Goal: Information Seeking & Learning: Check status

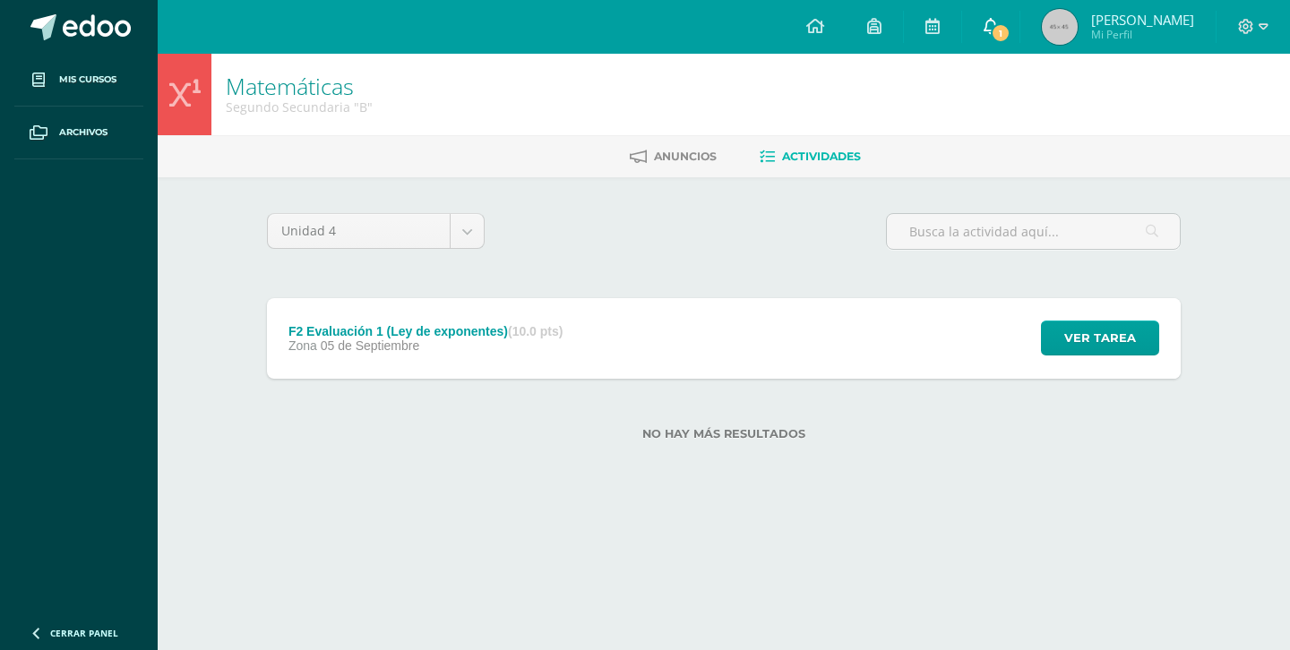
click at [998, 19] on icon at bounding box center [990, 26] width 14 height 16
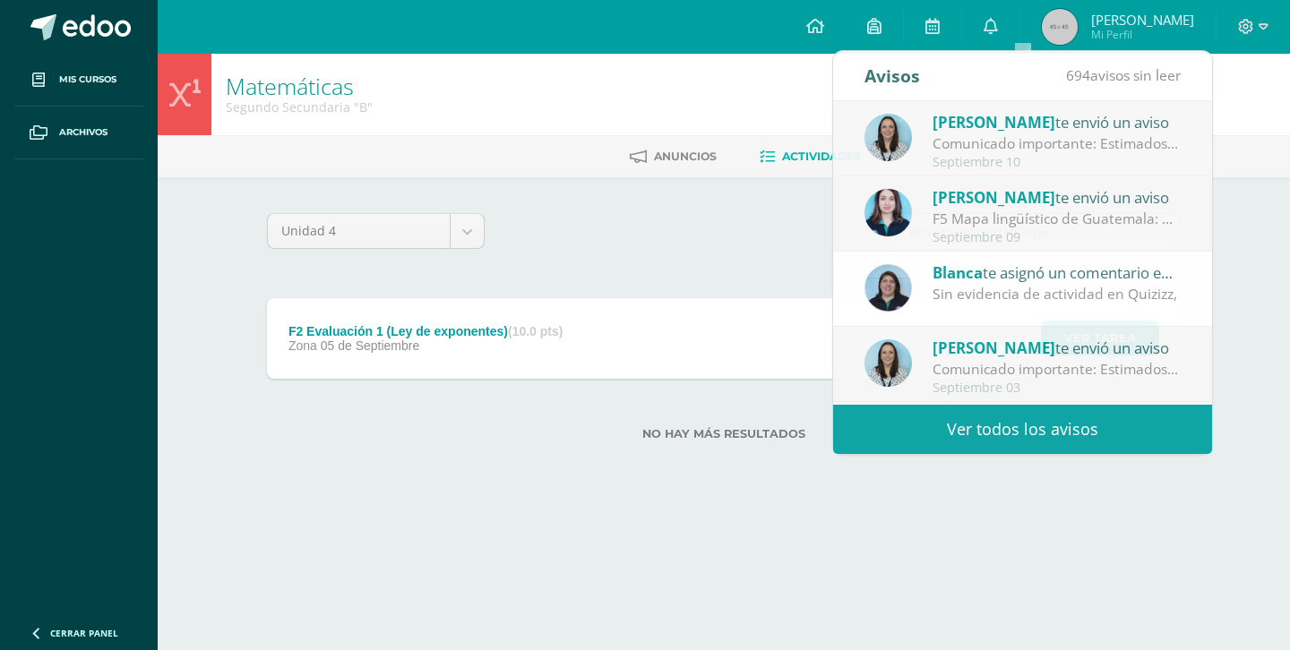
click at [755, 57] on div "Matemáticas Segundo Secundaria "B"" at bounding box center [724, 94] width 1132 height 81
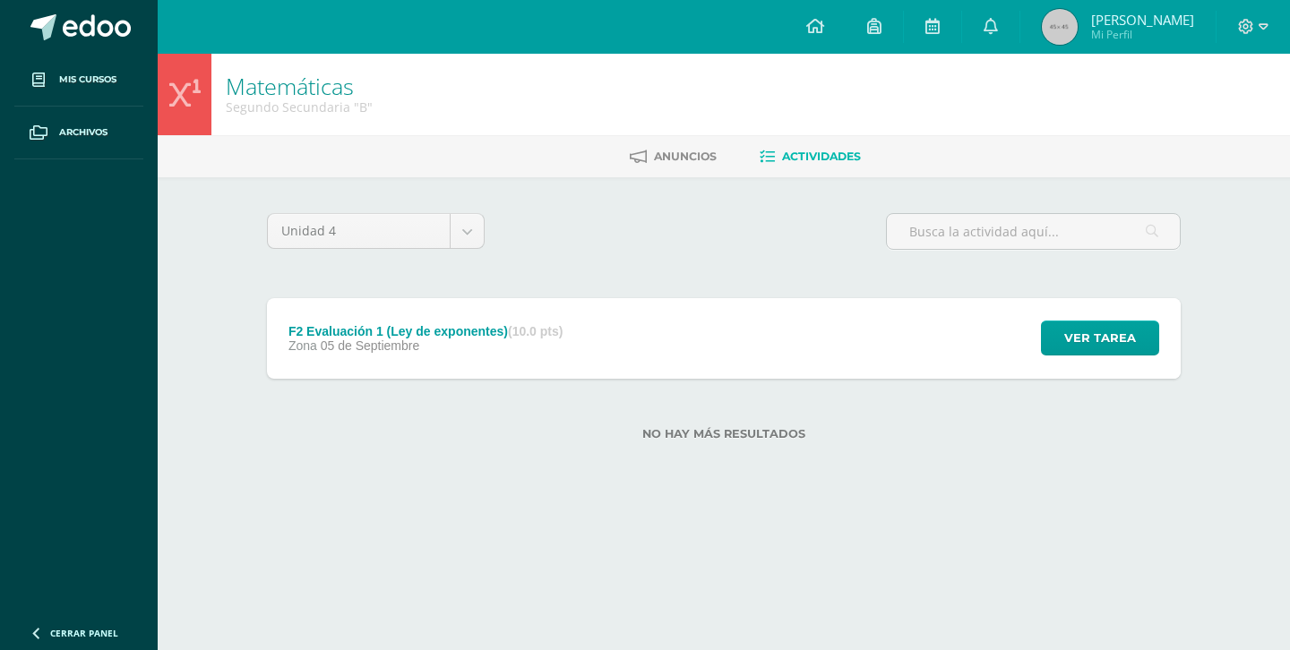
click at [571, 159] on ul "Anuncios Actividades" at bounding box center [745, 156] width 1132 height 30
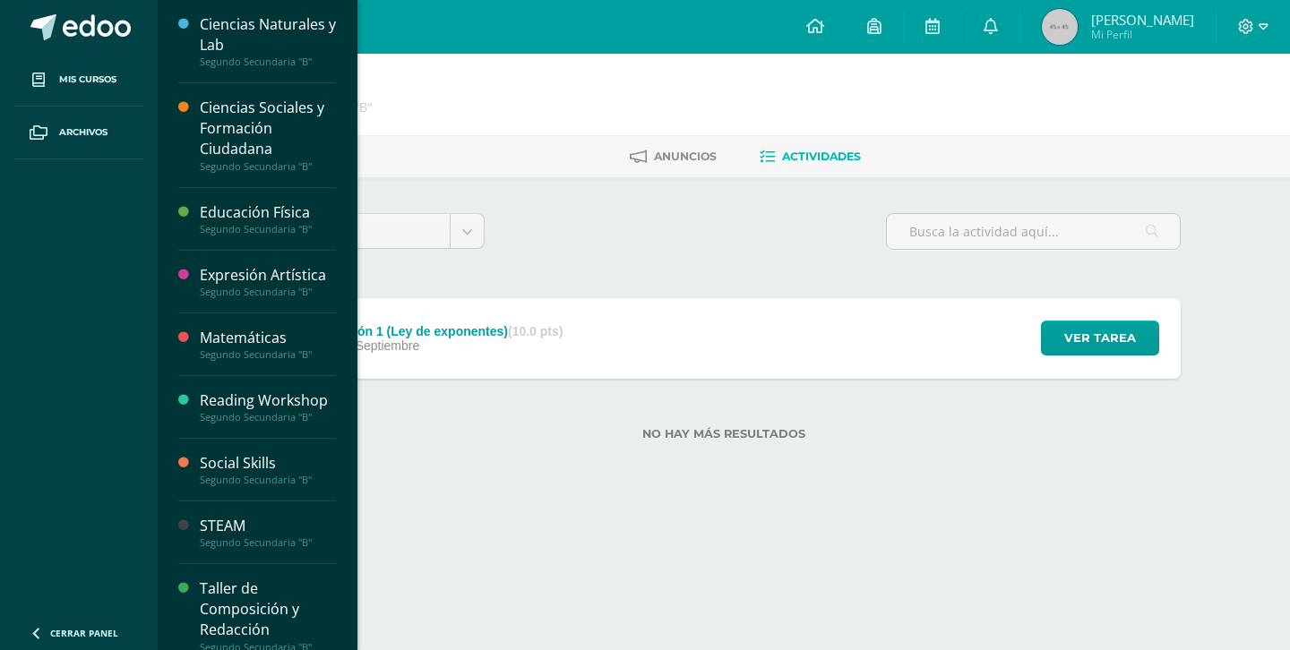
click at [269, 36] on div "Ciencias Naturales y Lab" at bounding box center [268, 34] width 136 height 41
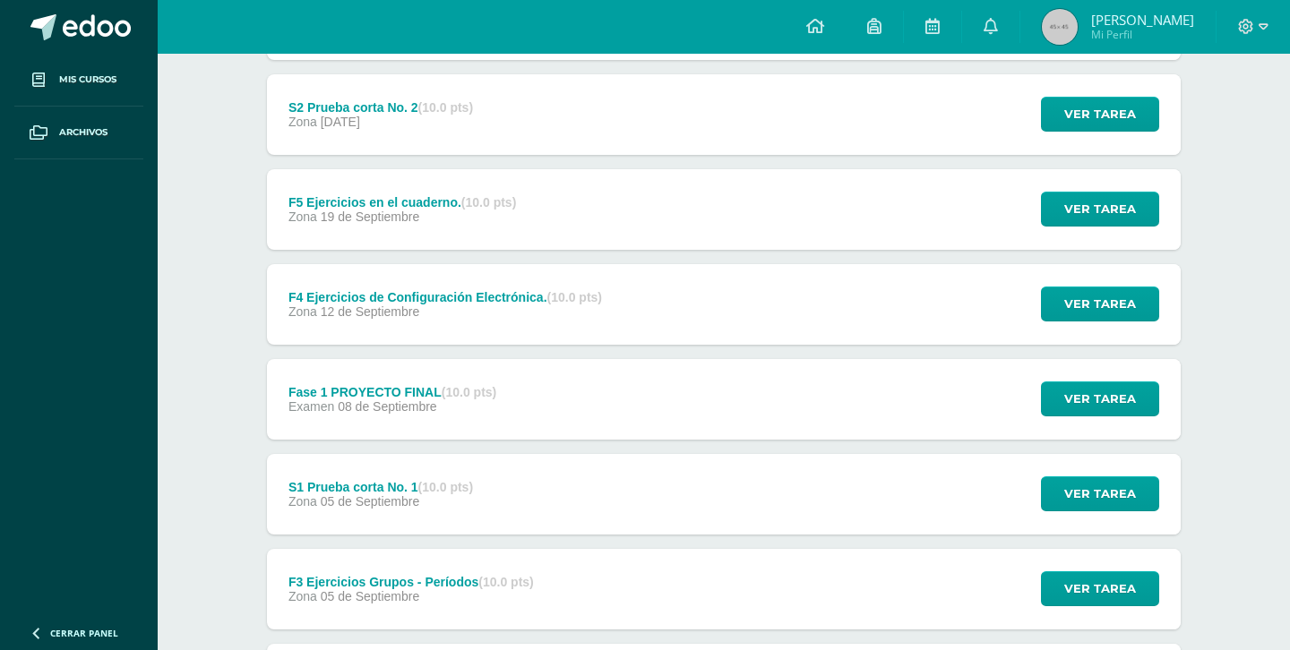
scroll to position [326, 0]
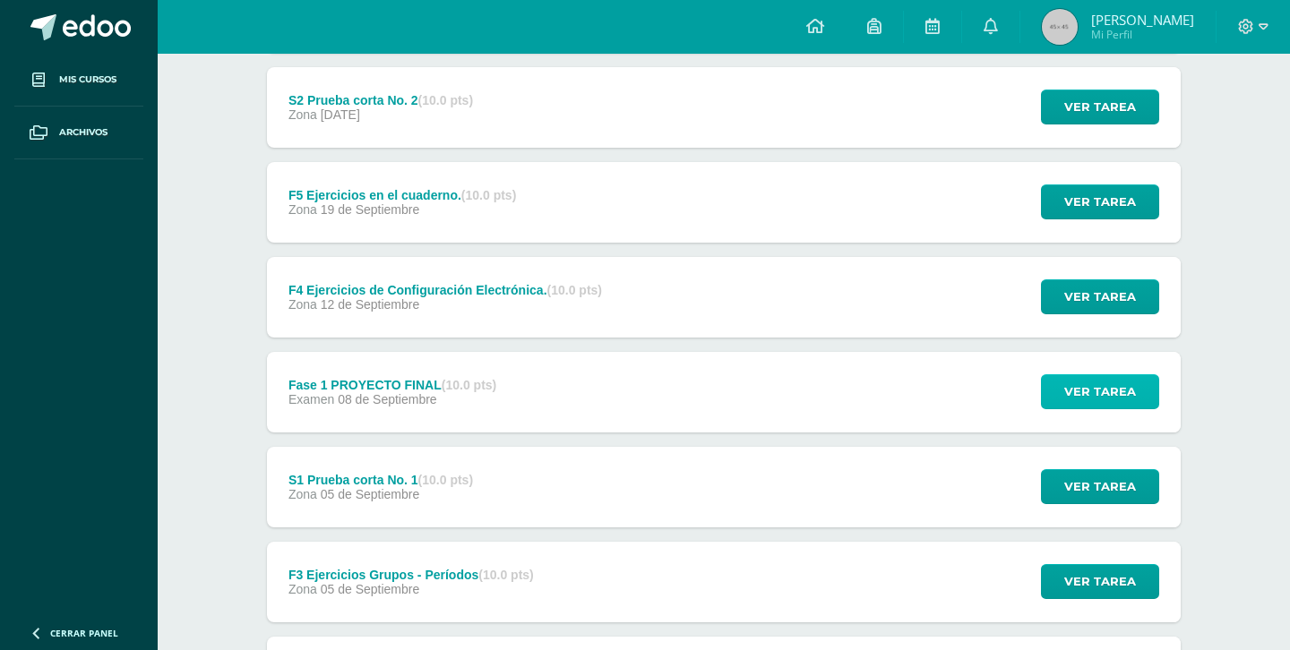
click at [1112, 390] on span "Ver tarea" at bounding box center [1100, 391] width 72 height 33
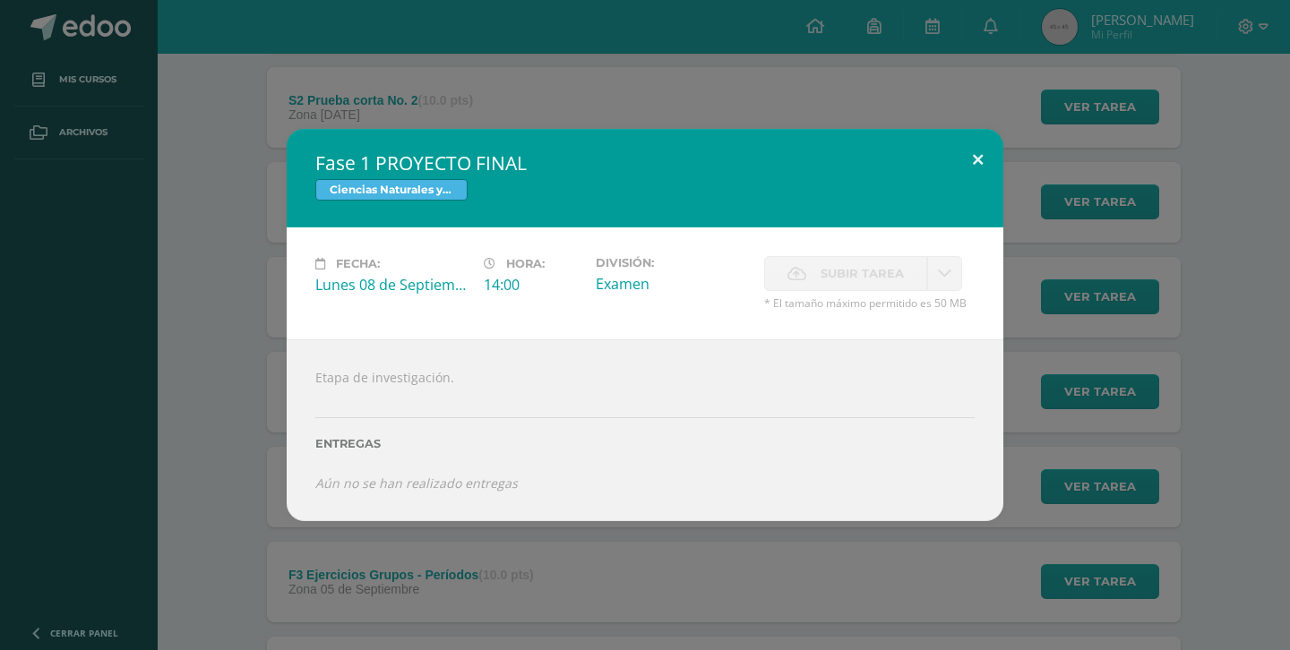
click at [986, 161] on button at bounding box center [977, 159] width 51 height 61
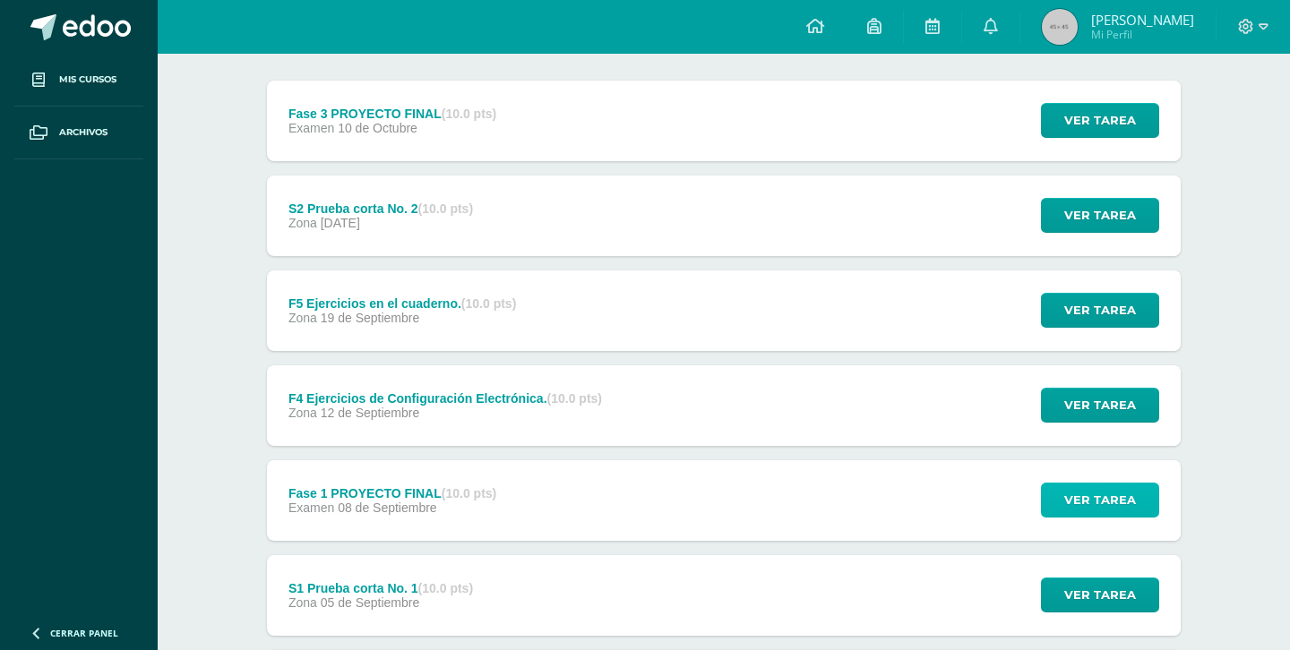
scroll to position [206, 0]
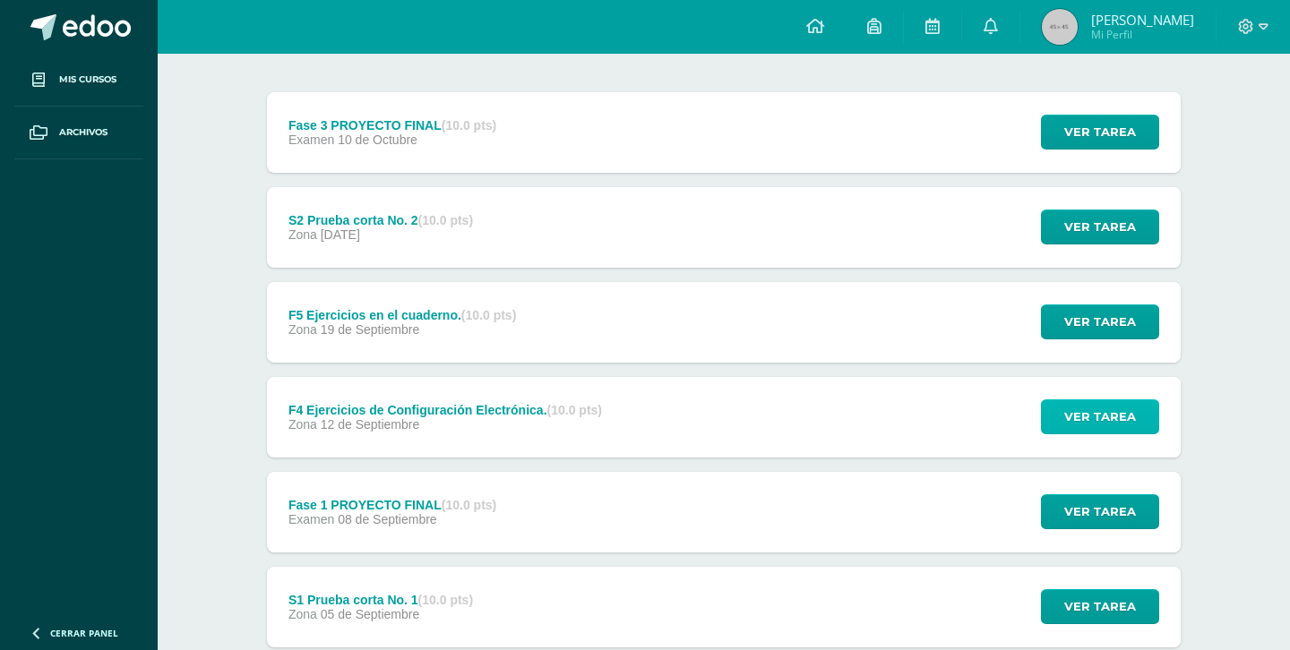
click at [1108, 432] on span "Ver tarea" at bounding box center [1100, 416] width 72 height 33
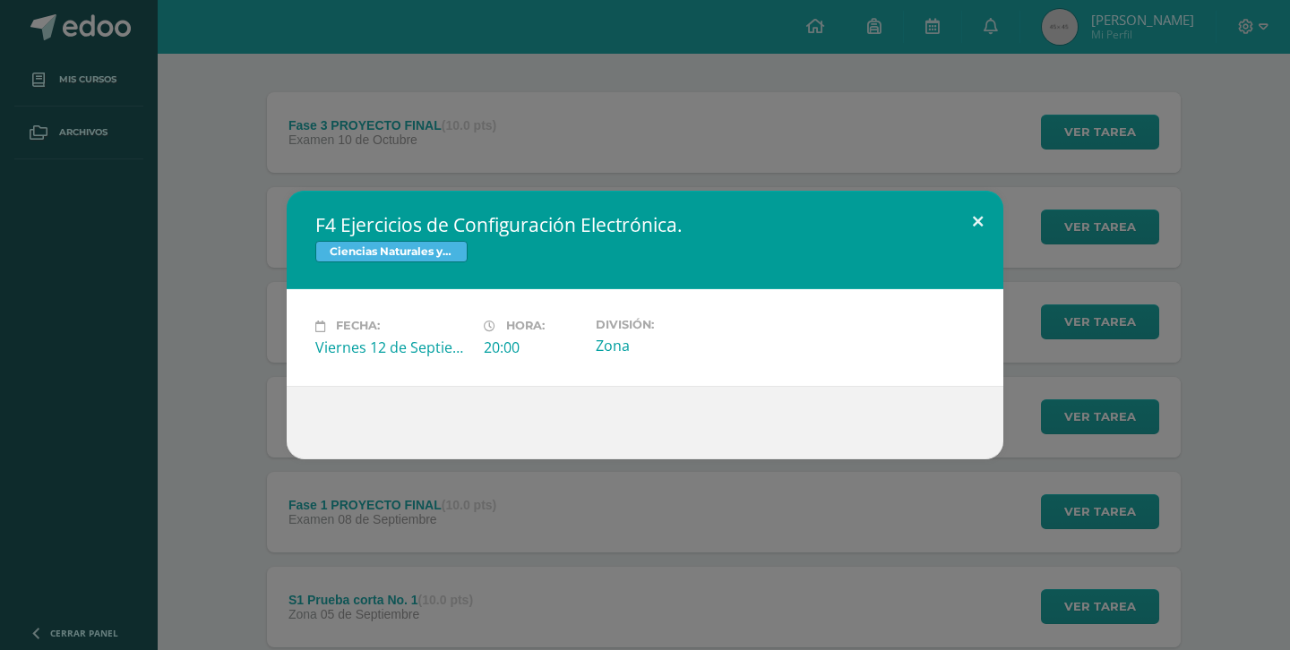
click at [973, 231] on button at bounding box center [977, 221] width 51 height 61
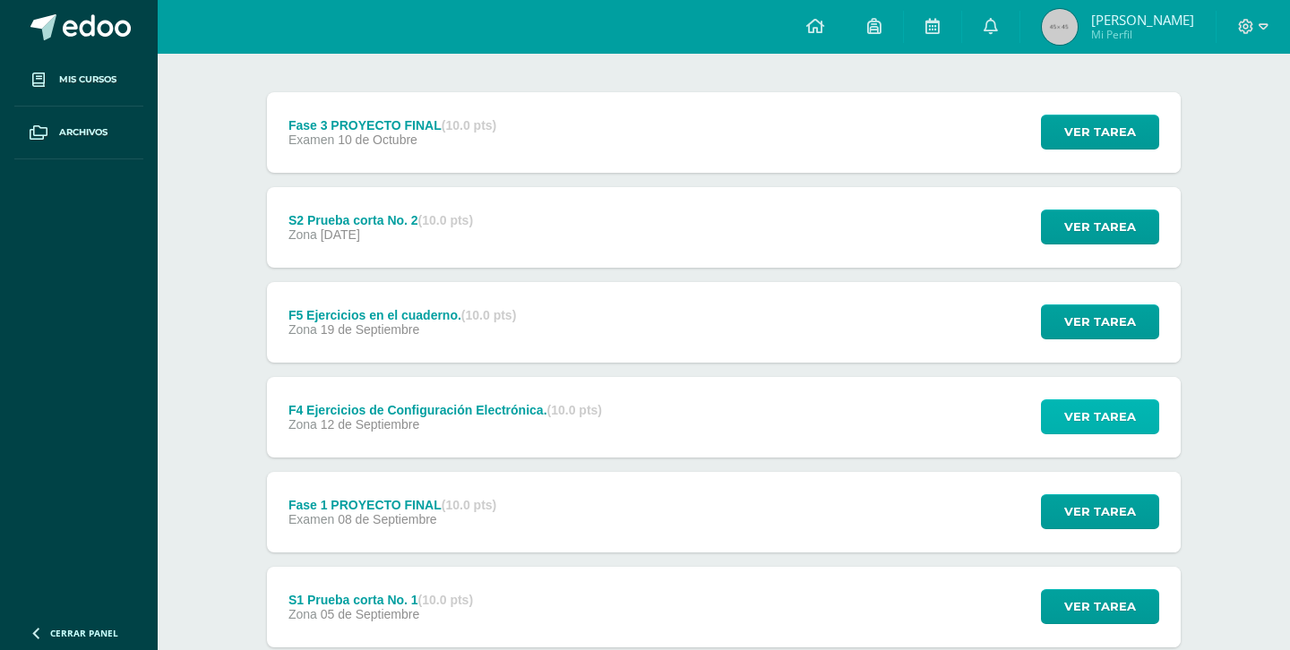
click at [1068, 414] on span "Ver tarea" at bounding box center [1100, 416] width 72 height 33
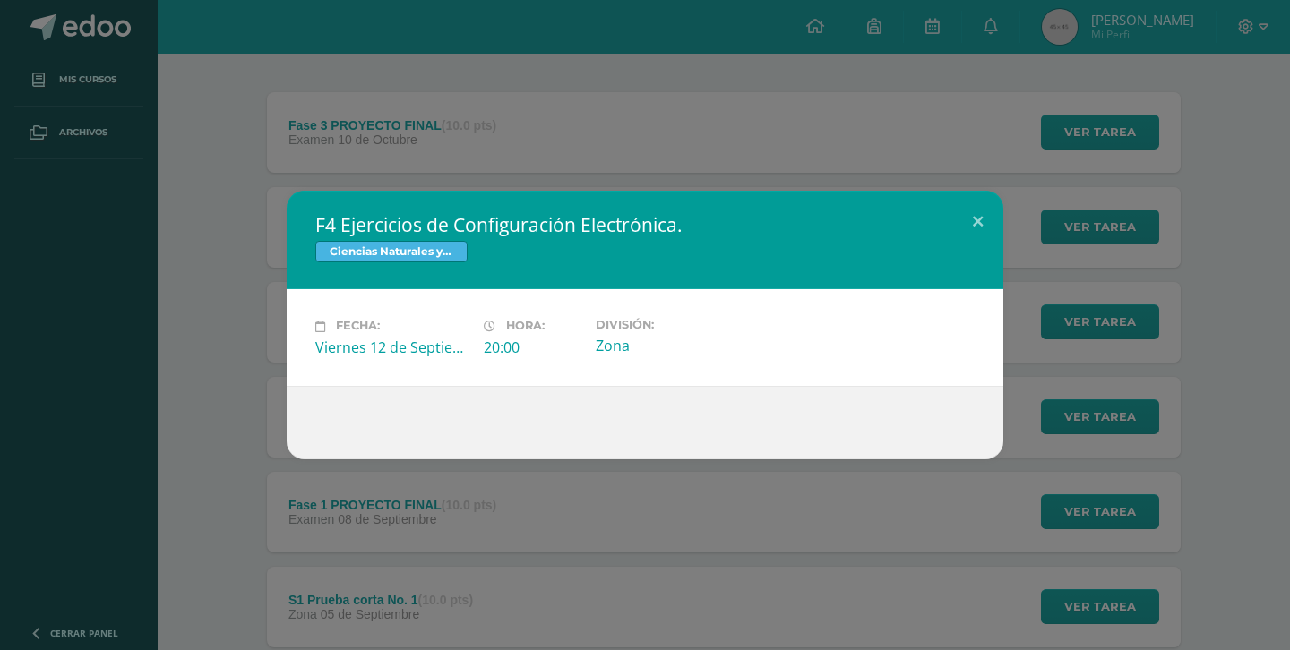
click at [398, 257] on span "Ciencias Naturales y Lab" at bounding box center [391, 251] width 152 height 21
click at [366, 326] on span "Fecha:" at bounding box center [358, 326] width 44 height 13
click at [958, 220] on button at bounding box center [977, 221] width 51 height 61
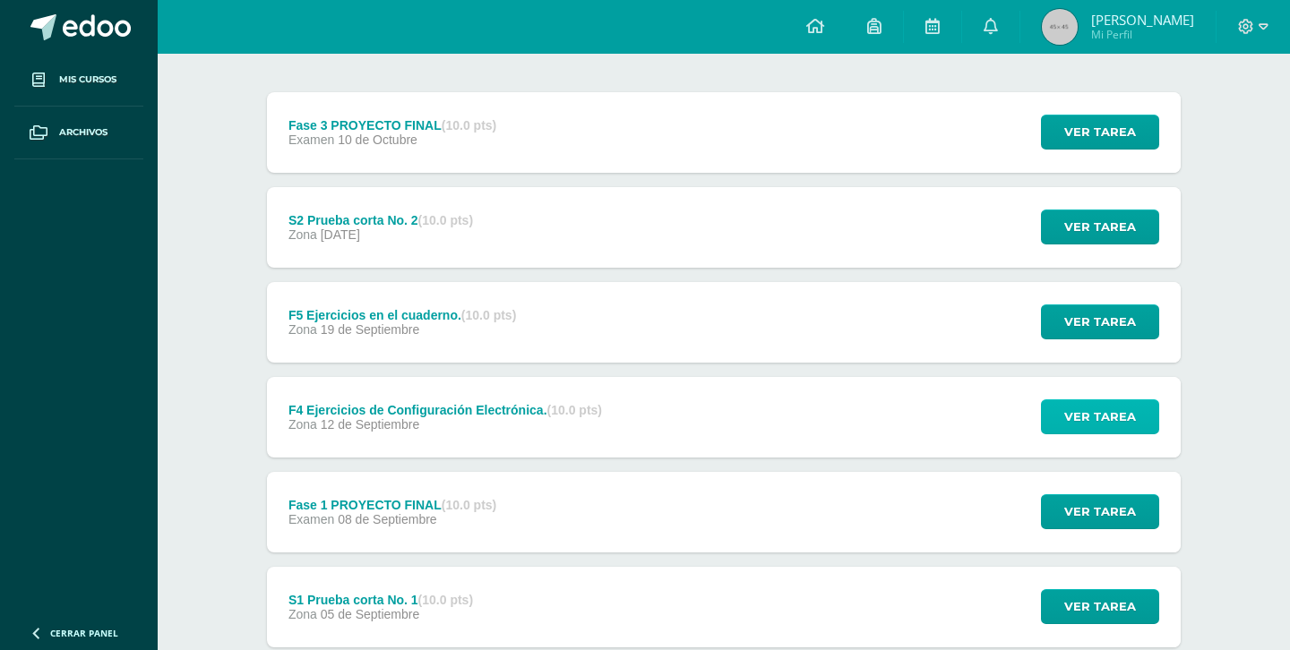
click at [1154, 429] on button "Ver tarea" at bounding box center [1100, 416] width 118 height 35
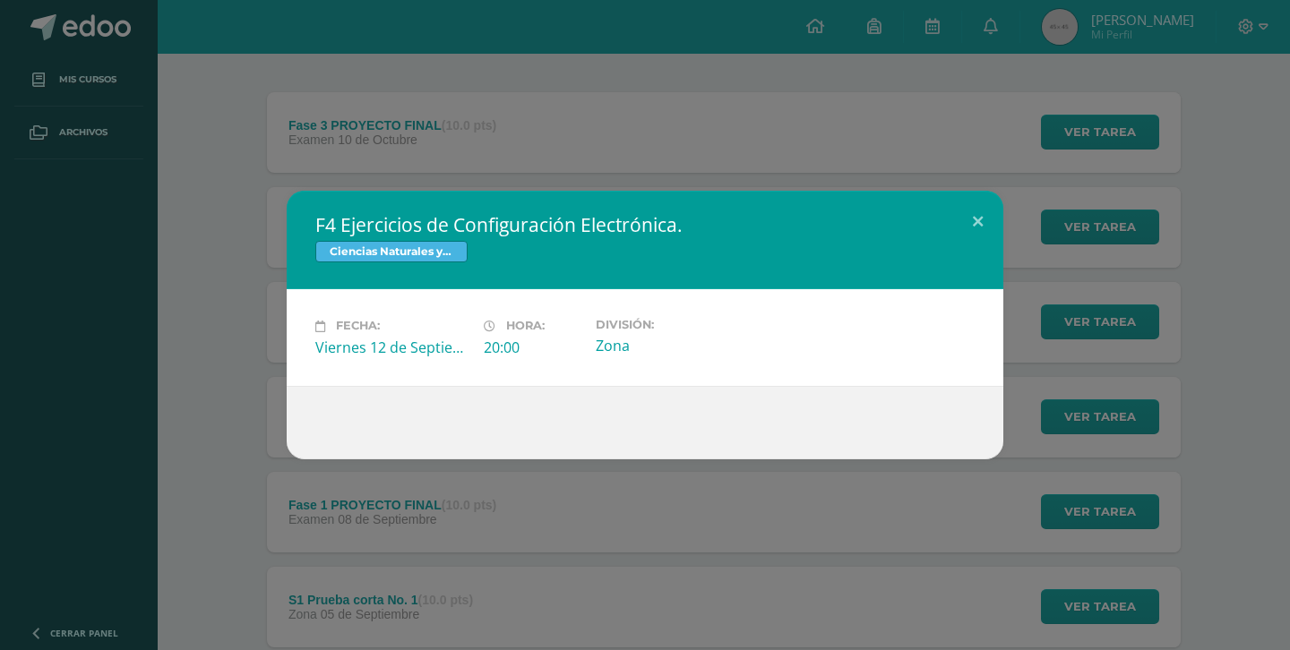
drag, startPoint x: 483, startPoint y: 350, endPoint x: 520, endPoint y: 351, distance: 37.6
click at [520, 351] on div "20:00" at bounding box center [533, 348] width 98 height 20
click at [978, 227] on button at bounding box center [977, 221] width 51 height 61
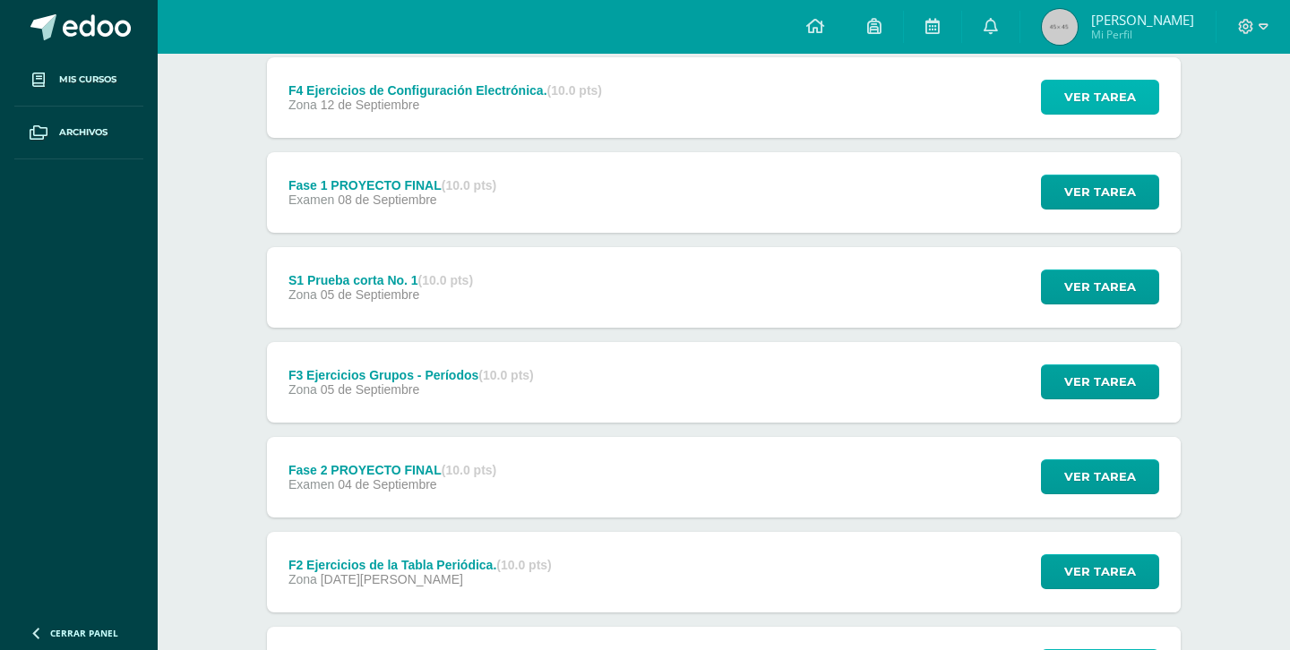
scroll to position [0, 0]
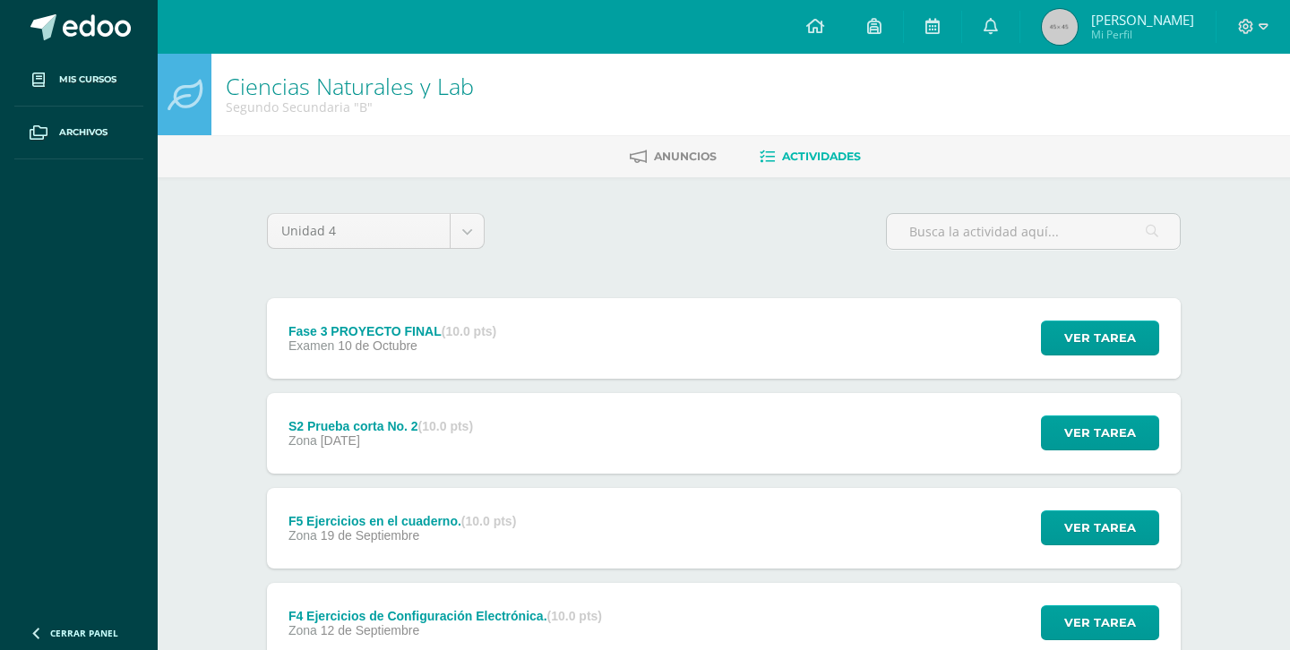
click at [231, 86] on link "Ciencias Naturales y Lab" at bounding box center [350, 86] width 248 height 30
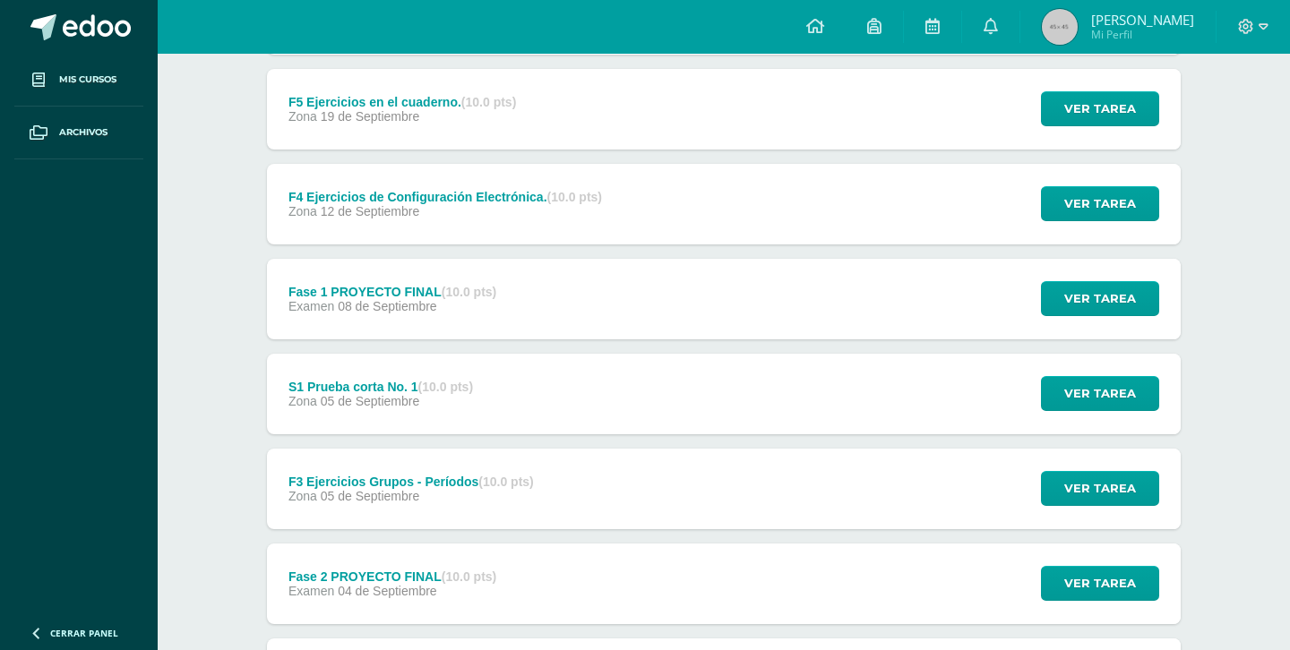
scroll to position [418, 0]
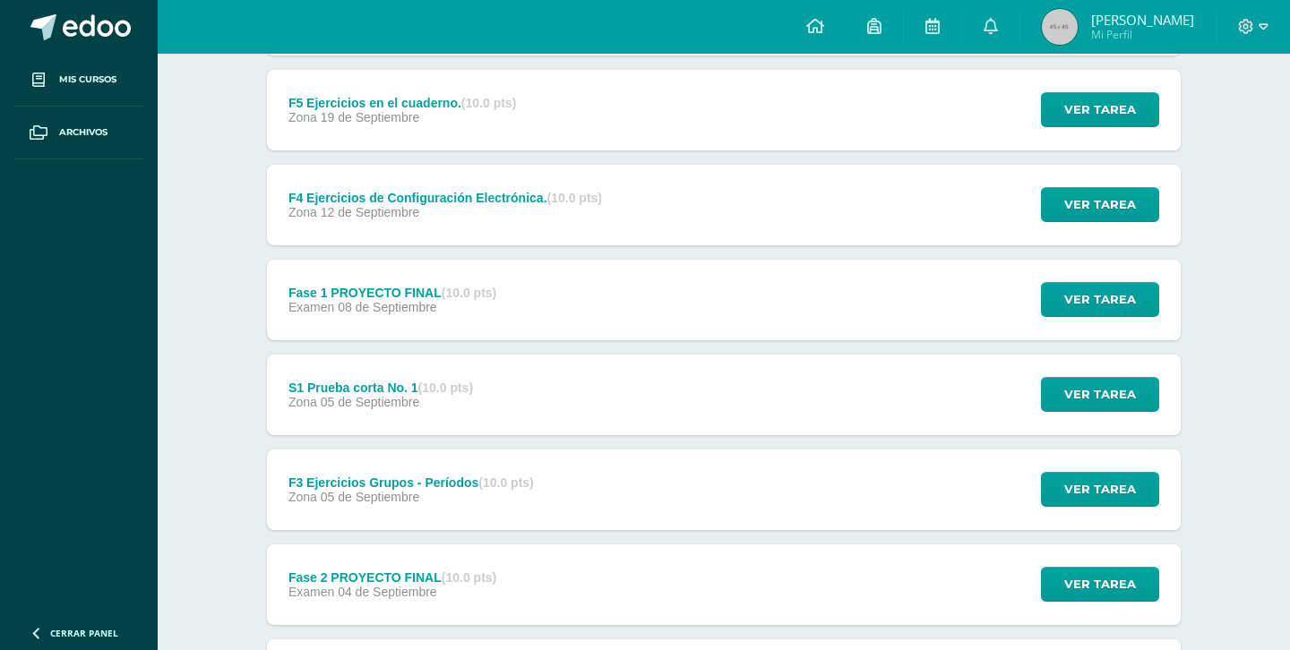
click at [518, 198] on div "F4 Ejercicios de Configuración Electrónica. (10.0 pts)" at bounding box center [444, 198] width 313 height 14
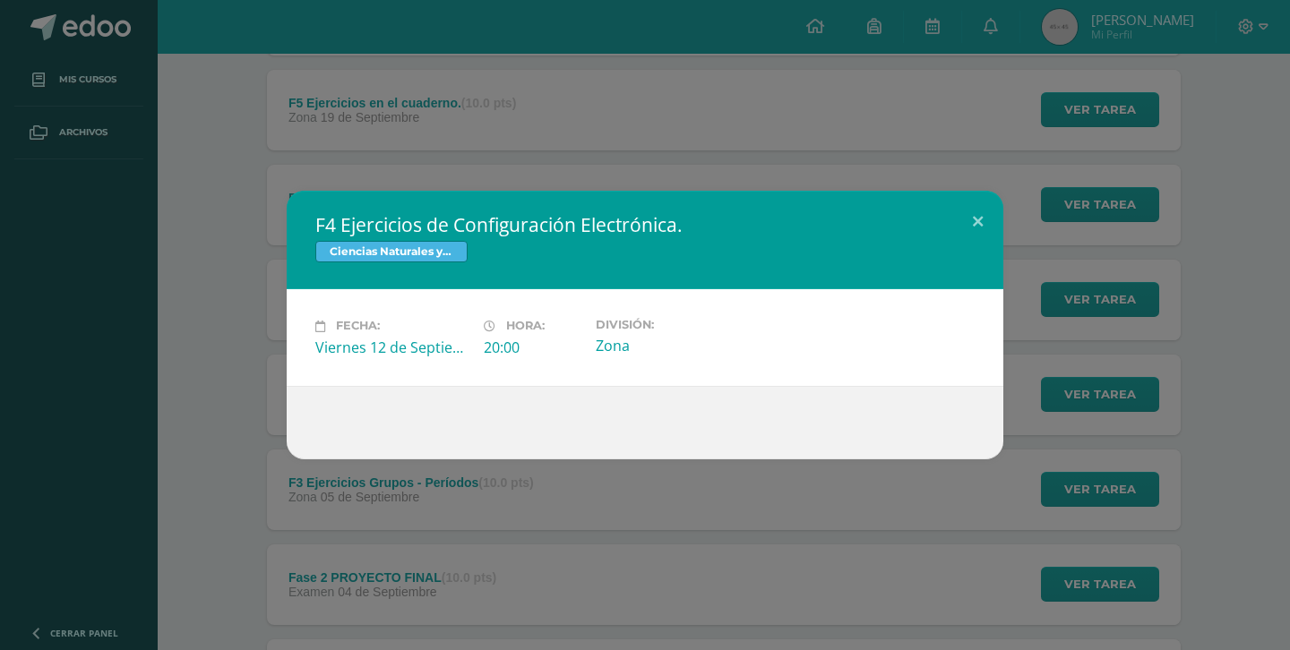
drag, startPoint x: 645, startPoint y: 348, endPoint x: 553, endPoint y: 350, distance: 91.4
click at [553, 350] on div "Fecha: Viernes 12 de Septiembre Hora: 20:00 División: Zona" at bounding box center [644, 337] width 673 height 39
click at [689, 261] on div "Ciencias Naturales y Lab" at bounding box center [644, 254] width 659 height 26
click at [979, 220] on button at bounding box center [977, 221] width 51 height 61
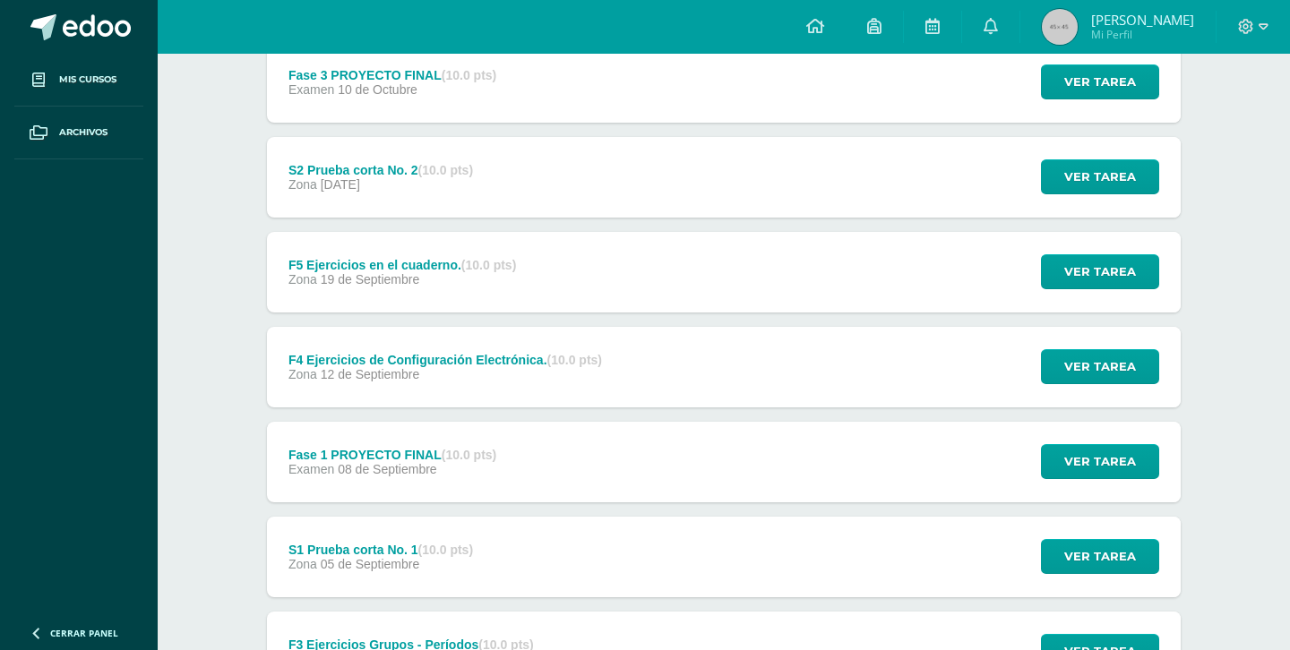
scroll to position [249, 0]
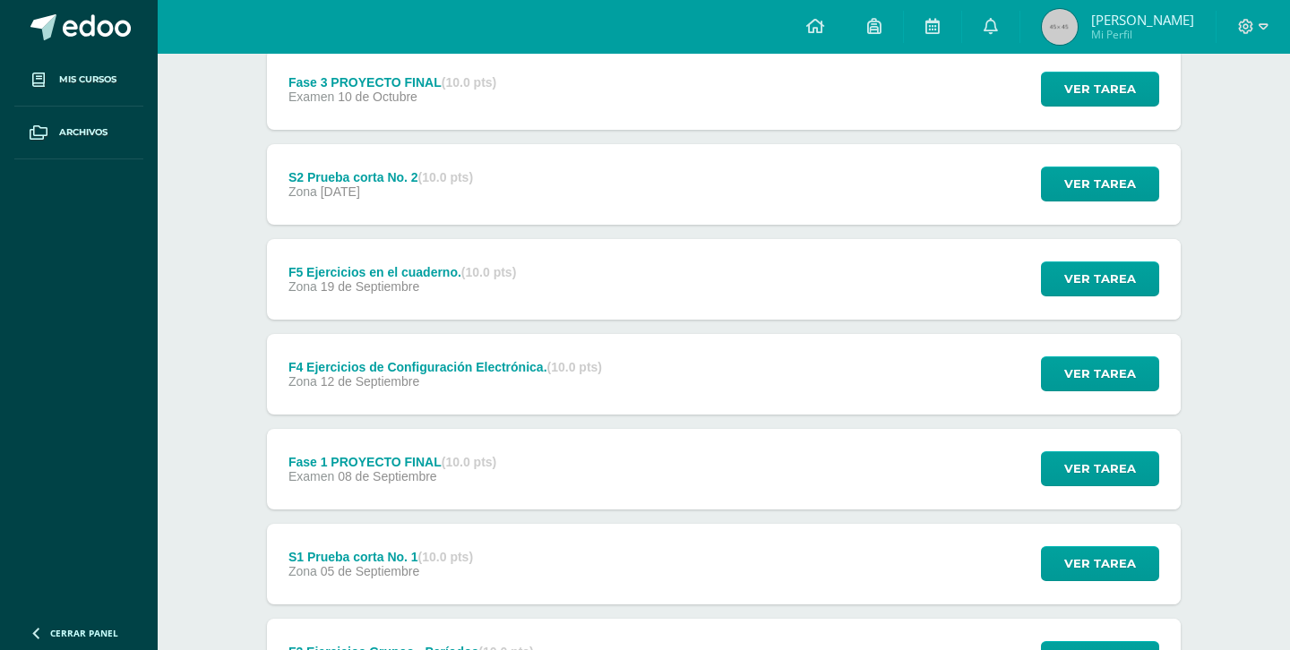
click at [424, 272] on div "F5 Ejercicios en el cuaderno. (10.0 pts)" at bounding box center [401, 272] width 227 height 14
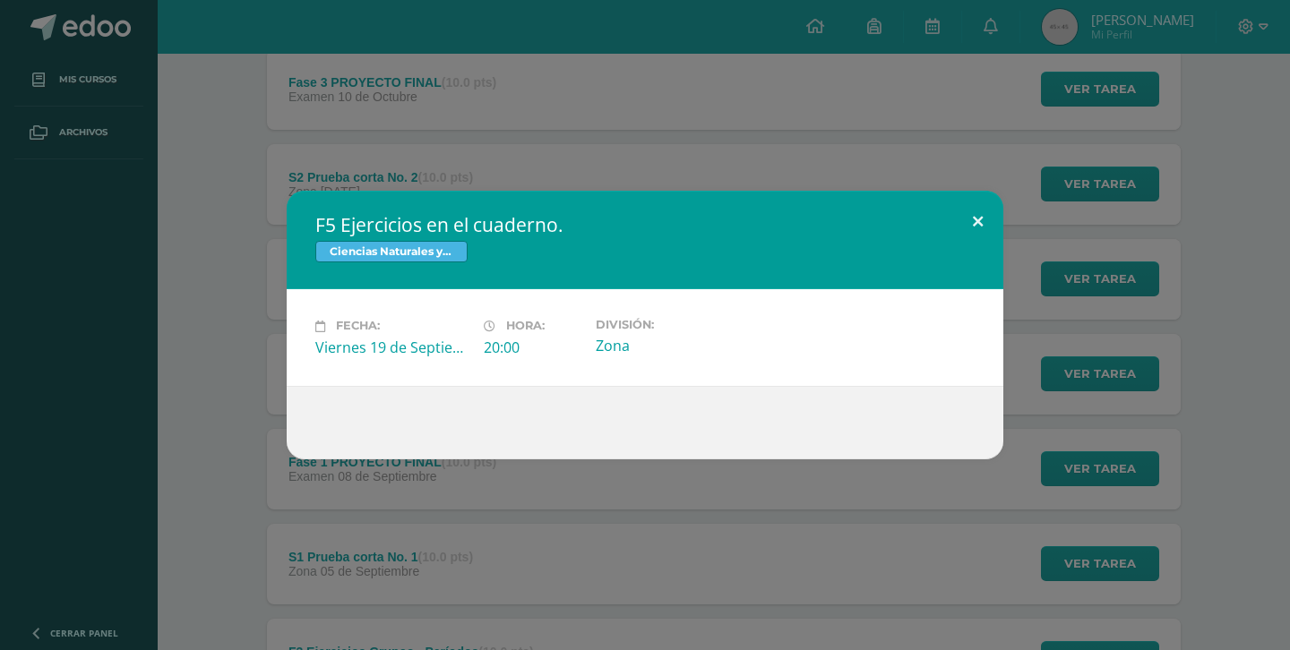
click at [981, 223] on button at bounding box center [977, 221] width 51 height 61
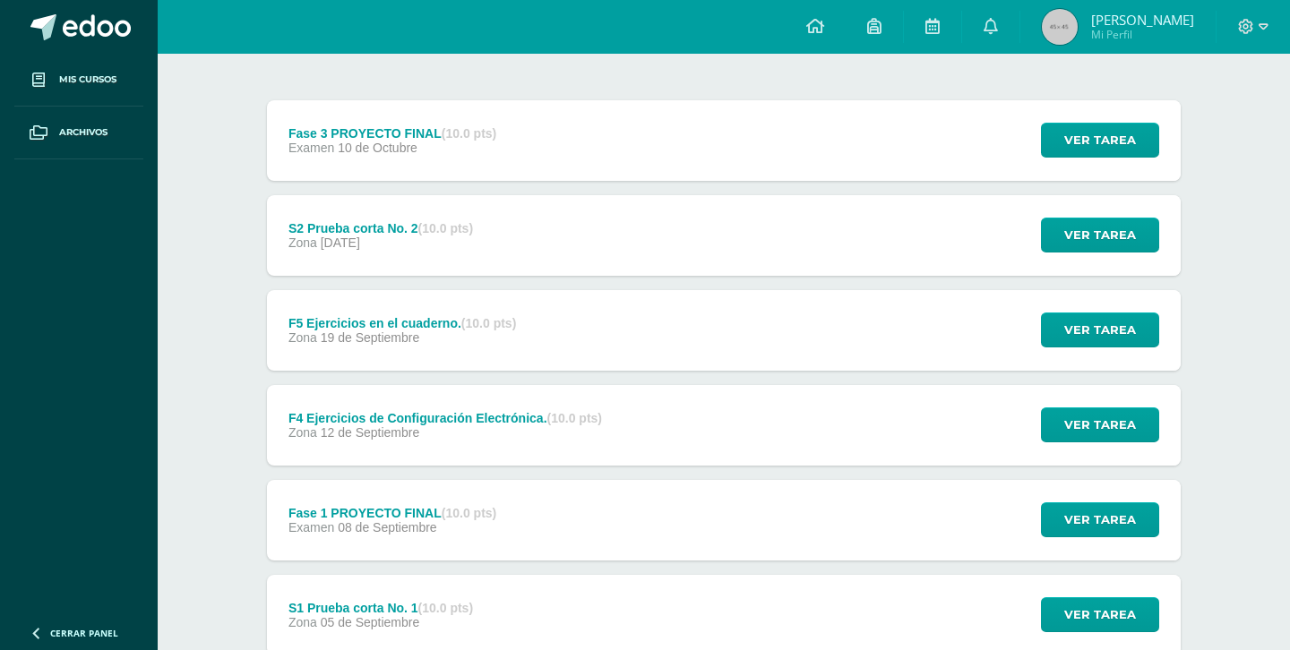
scroll to position [195, 0]
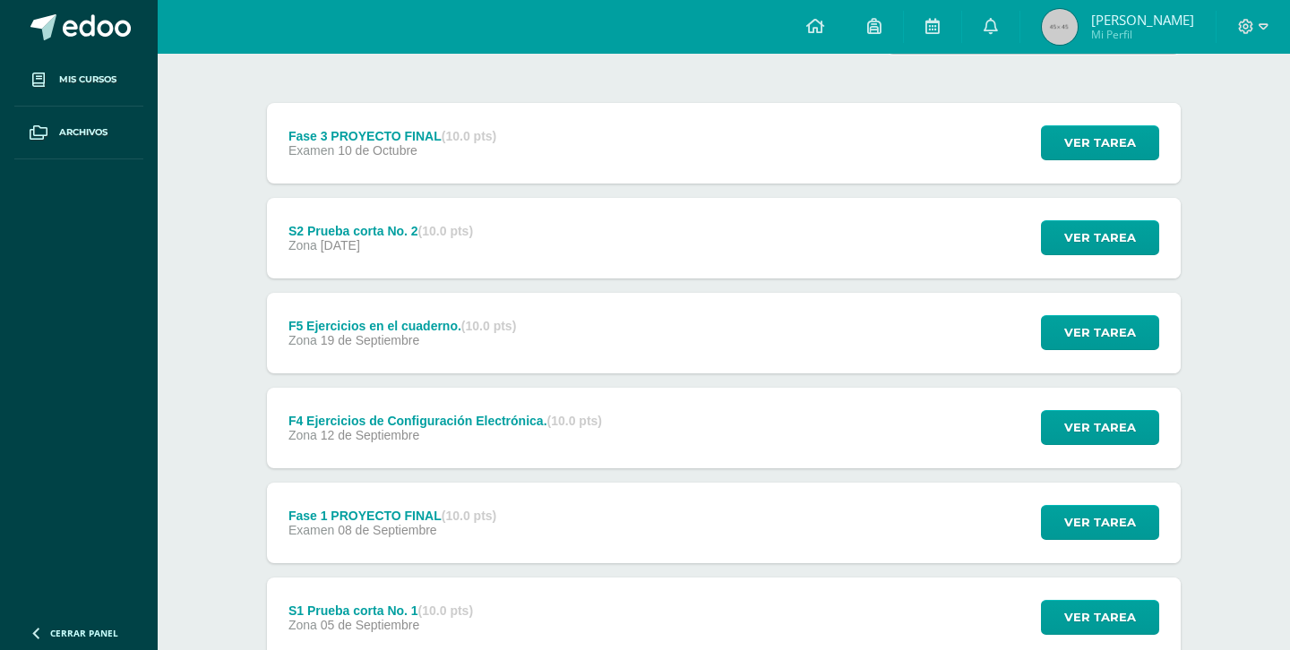
click at [370, 231] on div "S2 Prueba corta No. 2 (10.0 pts)" at bounding box center [380, 231] width 184 height 14
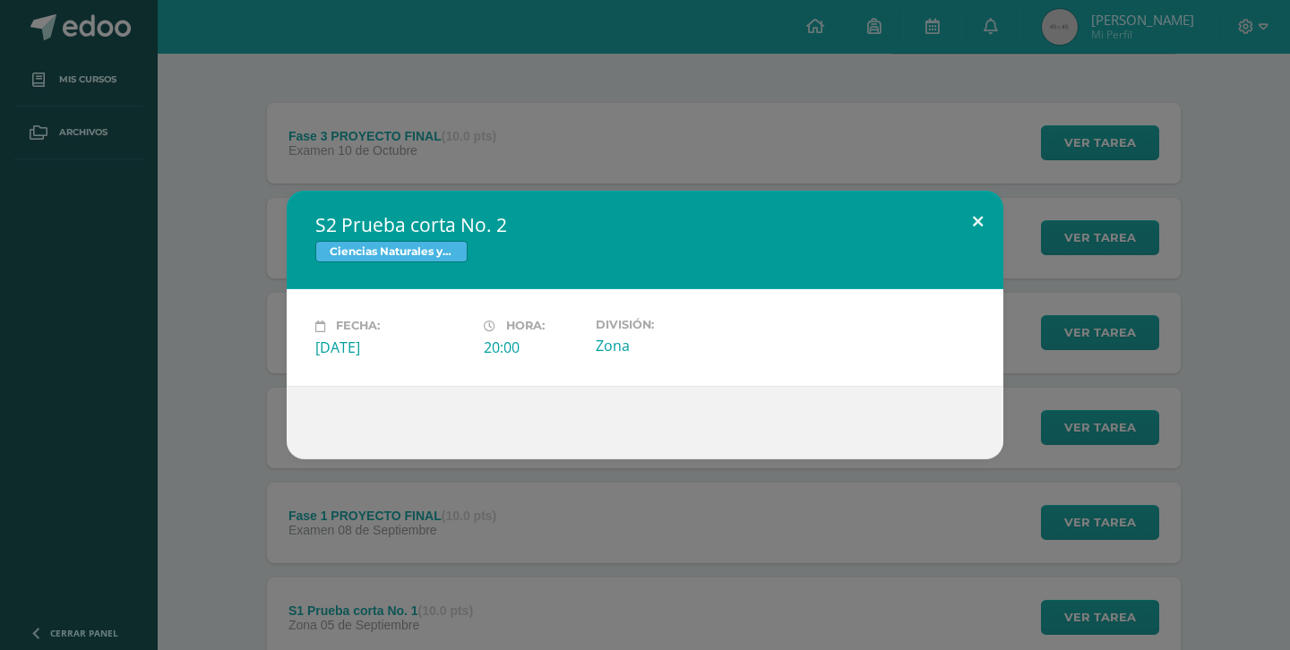
click at [964, 227] on button at bounding box center [977, 221] width 51 height 61
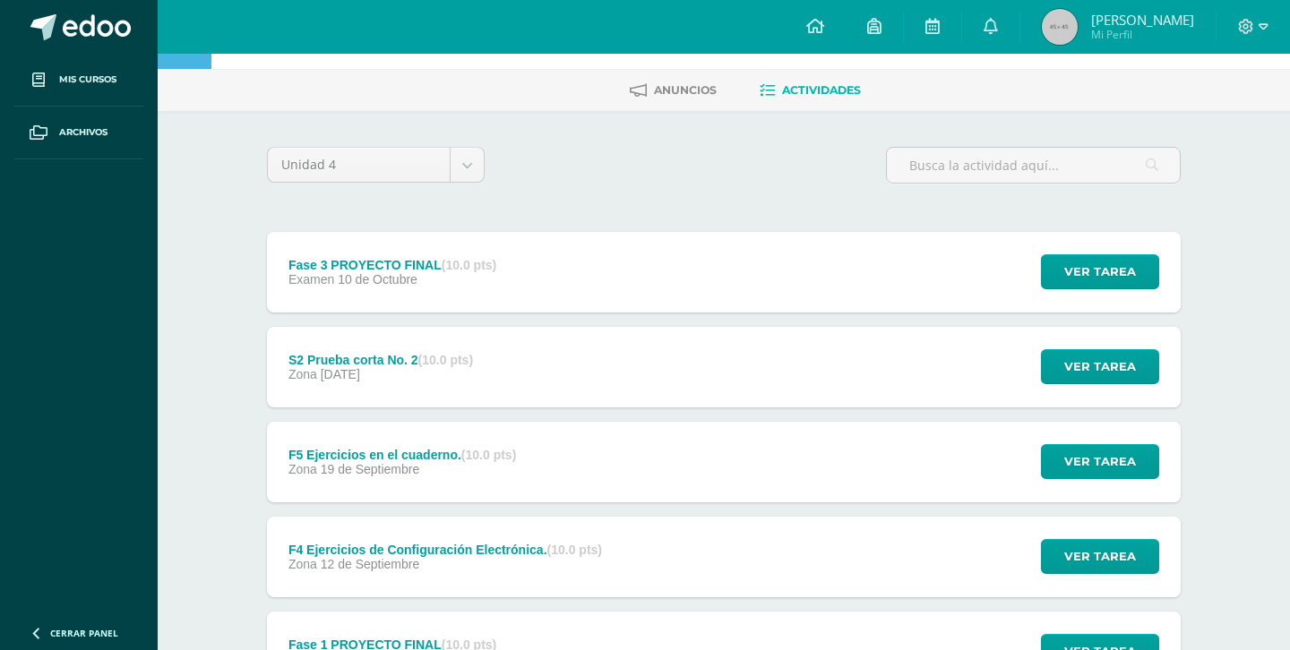
scroll to position [0, 0]
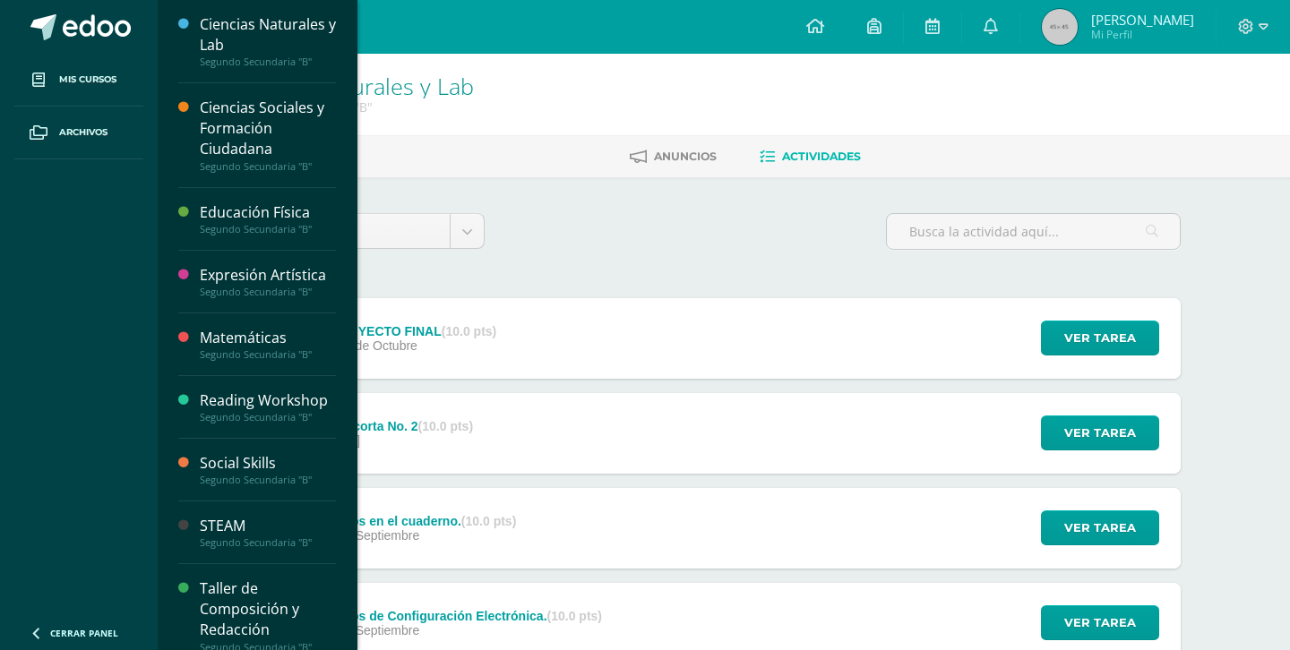
click at [271, 125] on div "Ciencias Sociales y Formación Ciudadana" at bounding box center [268, 129] width 136 height 62
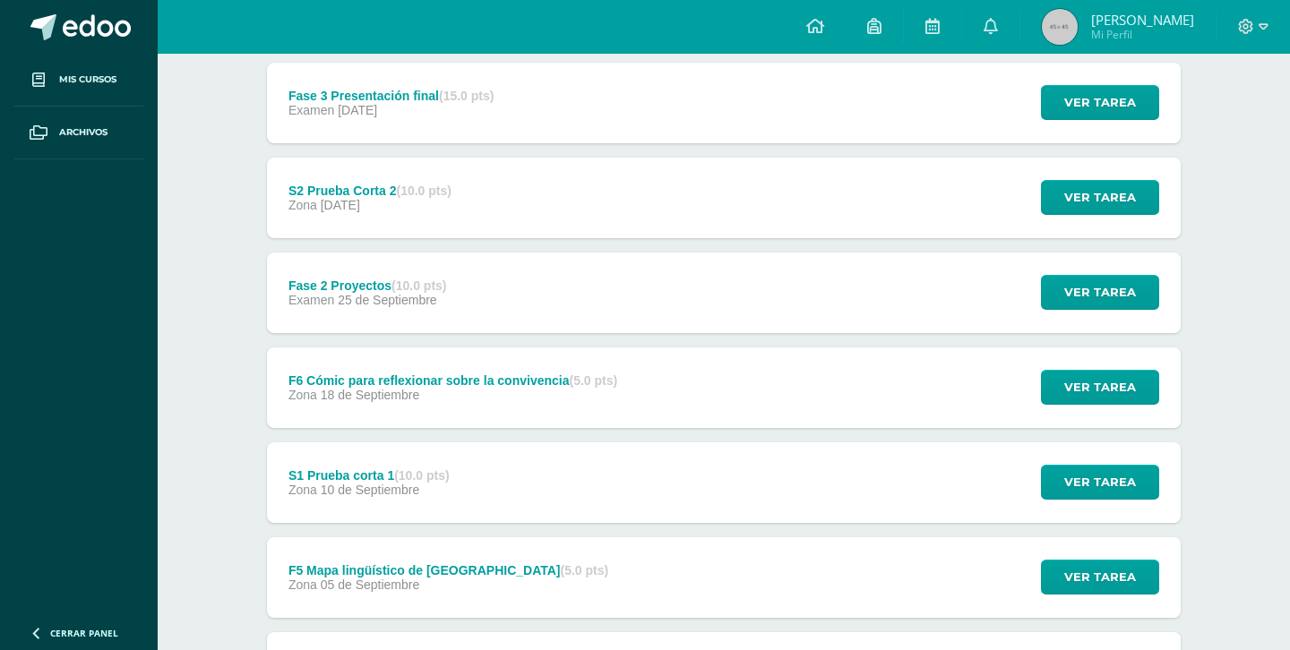
scroll to position [321, 0]
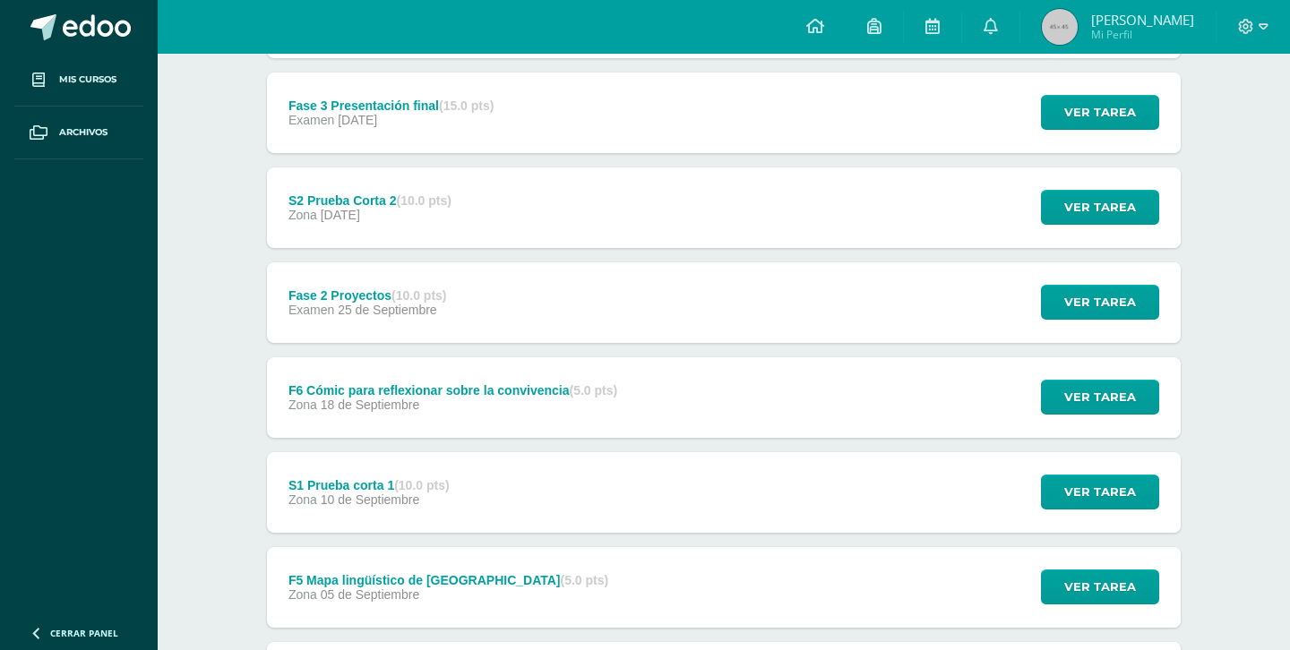
click at [504, 390] on div "F6 Cómic para reflexionar sobre la convivencia (5.0 pts)" at bounding box center [452, 390] width 329 height 14
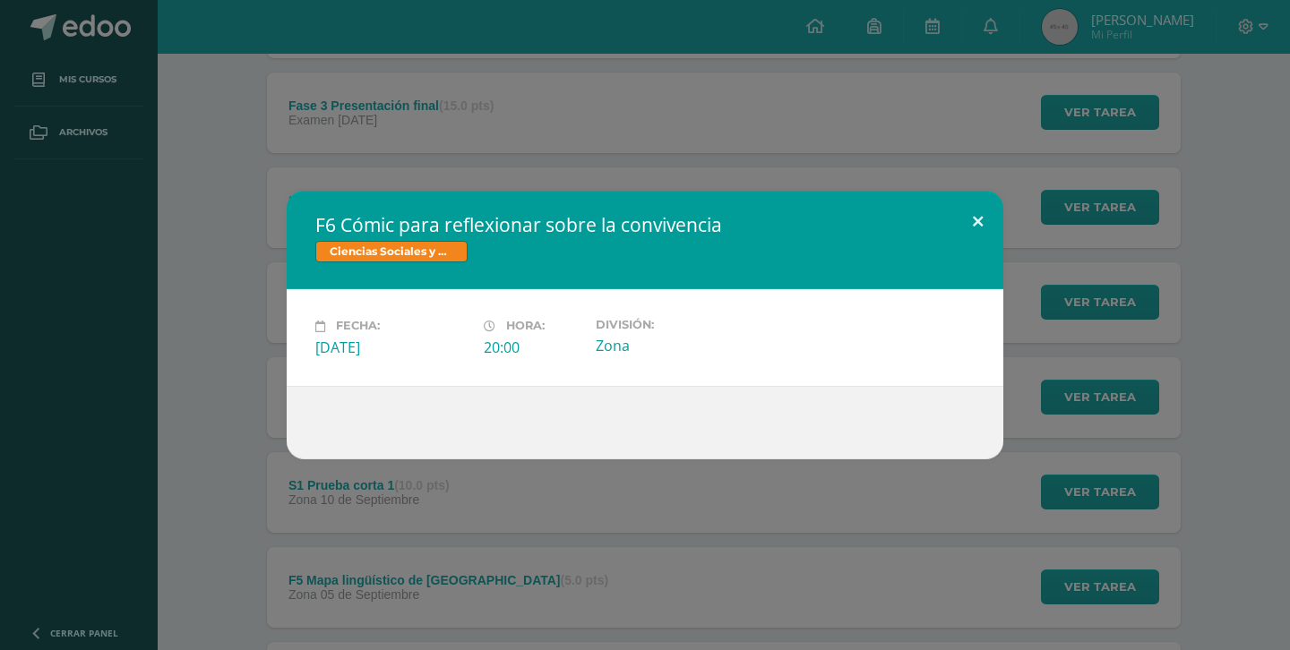
click at [975, 223] on button at bounding box center [977, 221] width 51 height 61
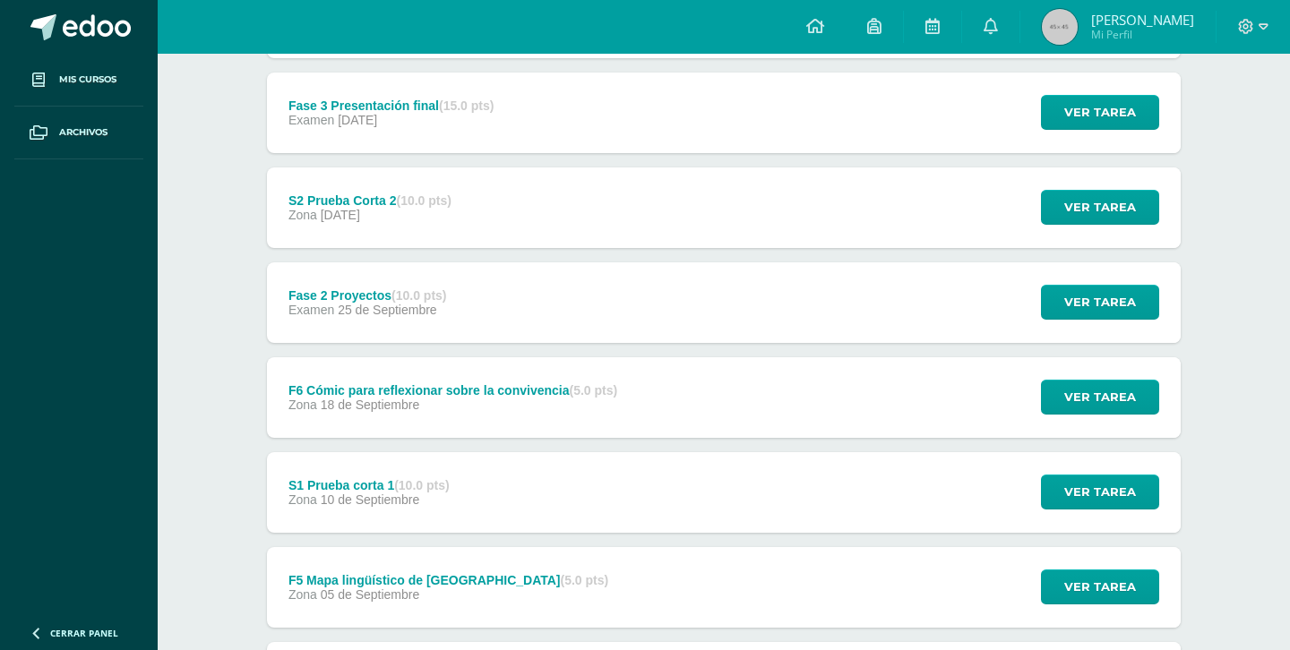
scroll to position [281, 0]
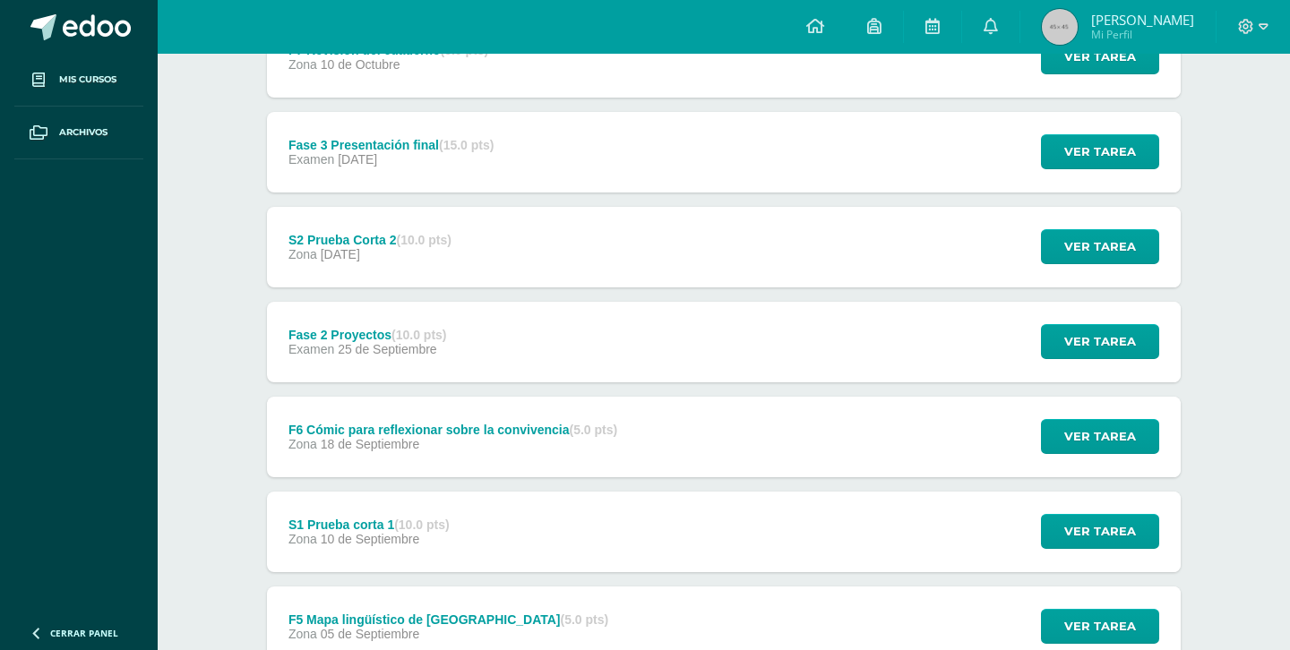
click at [364, 334] on div "Fase 2 Proyectos (10.0 pts)" at bounding box center [367, 335] width 159 height 14
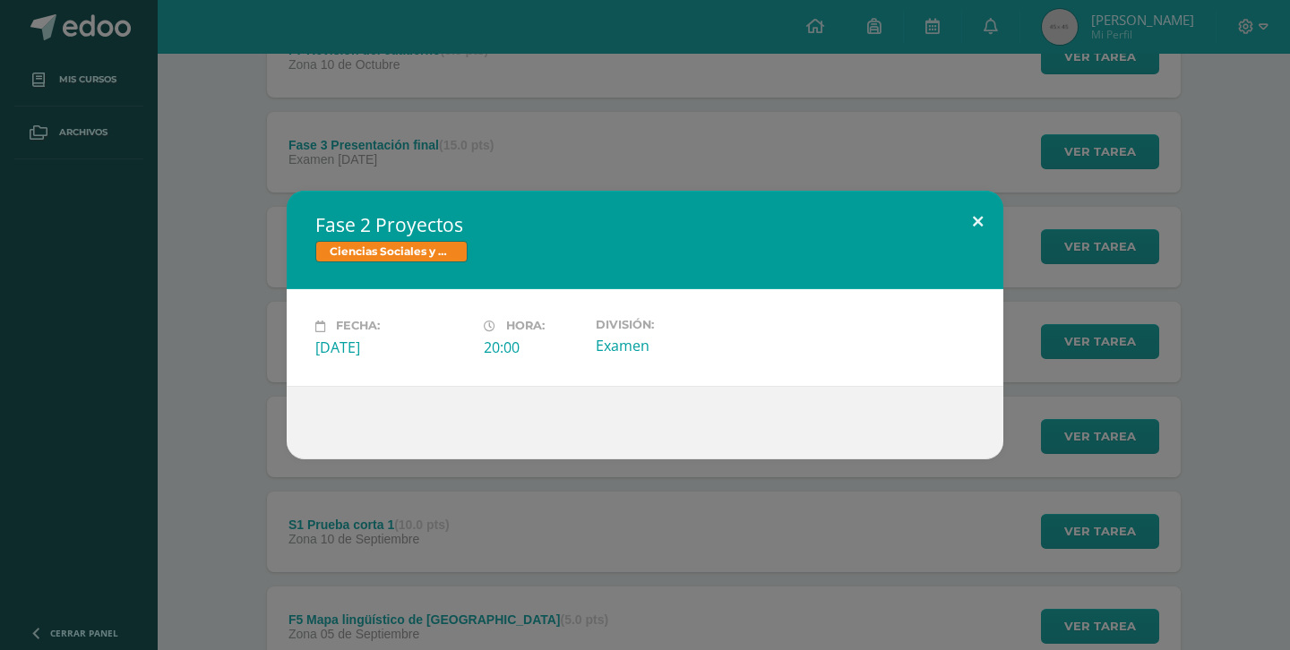
click at [986, 220] on button at bounding box center [977, 221] width 51 height 61
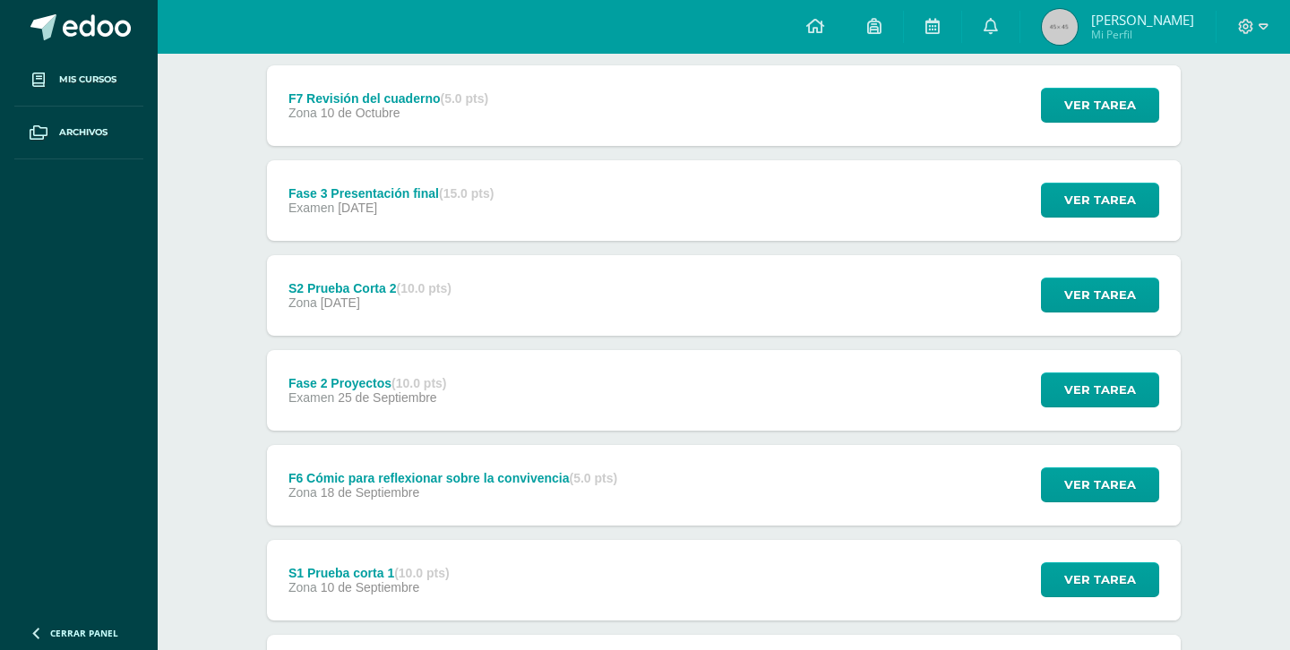
scroll to position [264, 0]
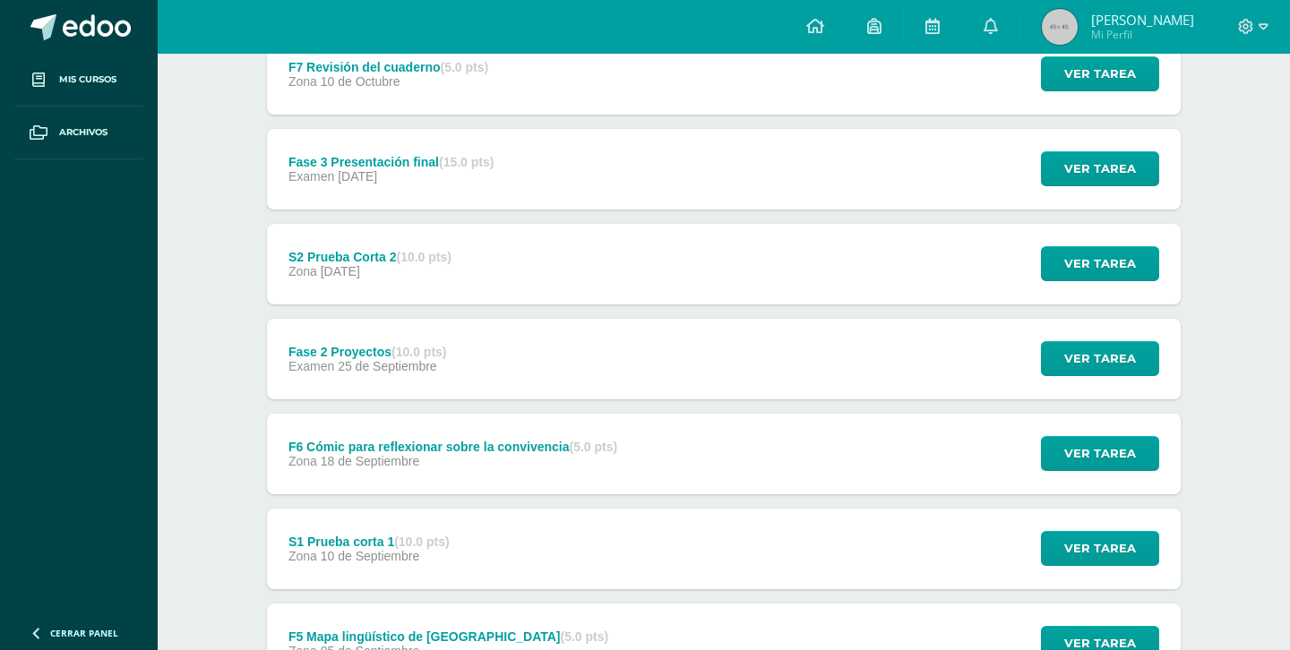
click at [780, 17] on div "Configuración Cerrar sesión Frank Carlo Mi Perfil Avisos 694 avisos sin leer Av…" at bounding box center [724, 27] width 1132 height 54
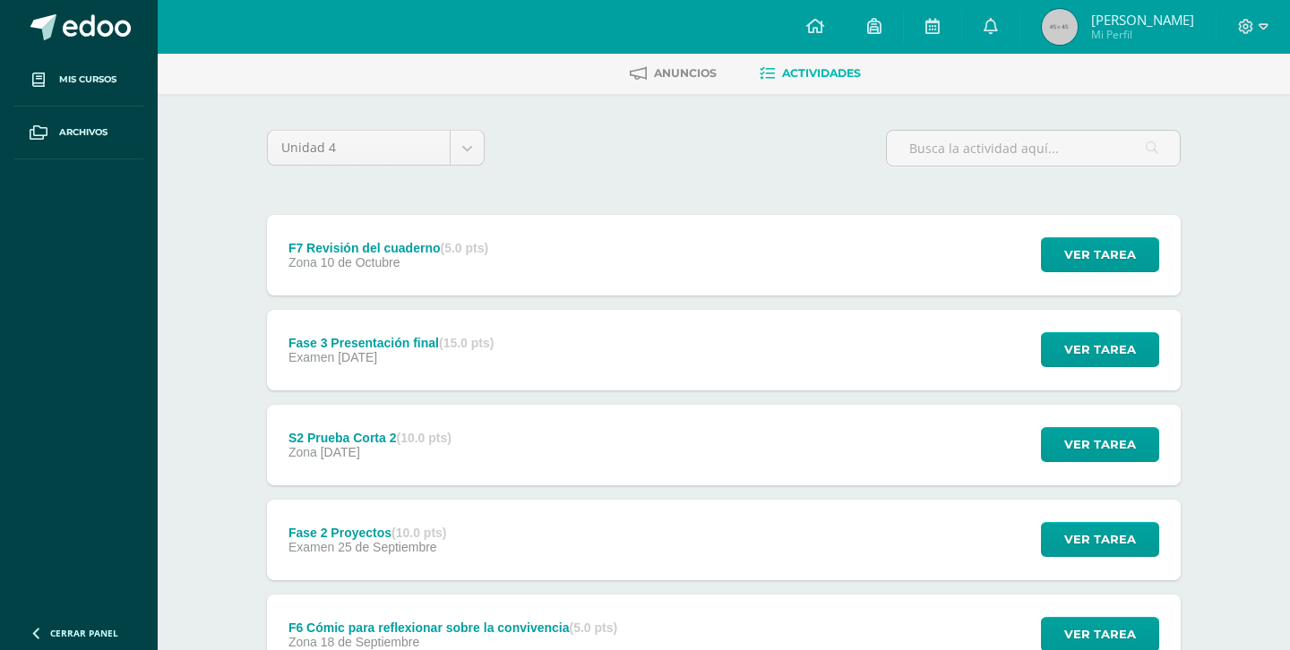
scroll to position [0, 0]
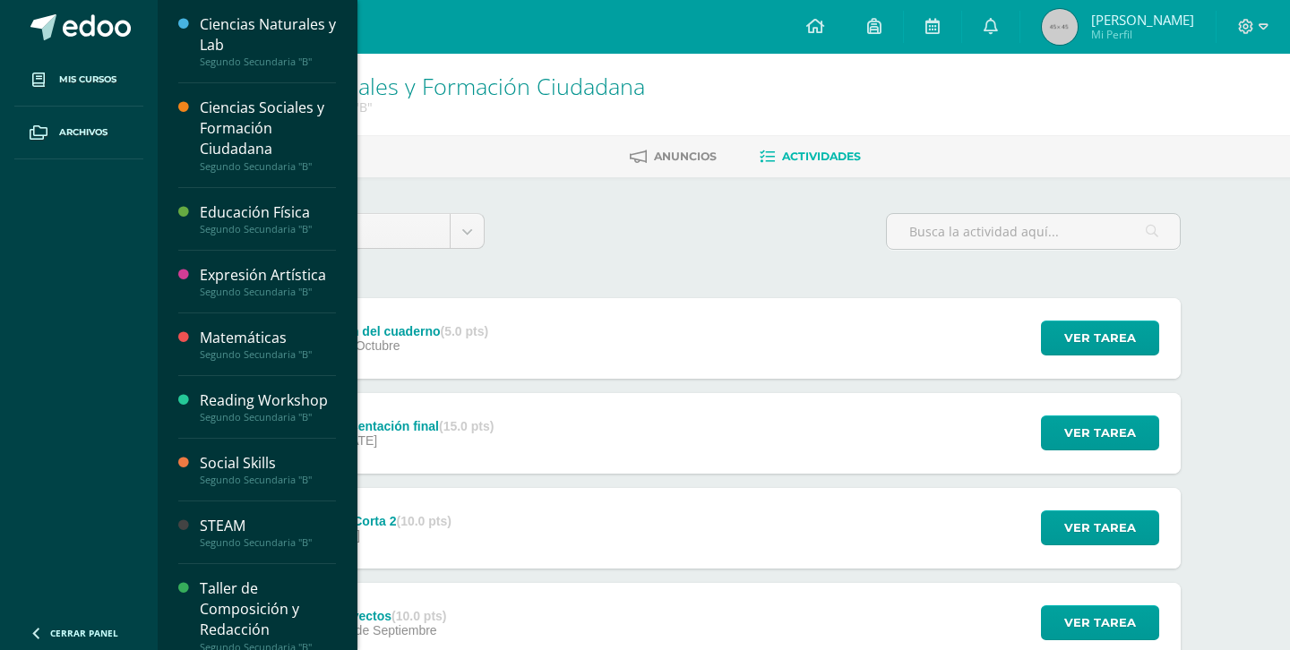
click at [291, 228] on div "Segundo Secundaria "B"" at bounding box center [268, 229] width 136 height 13
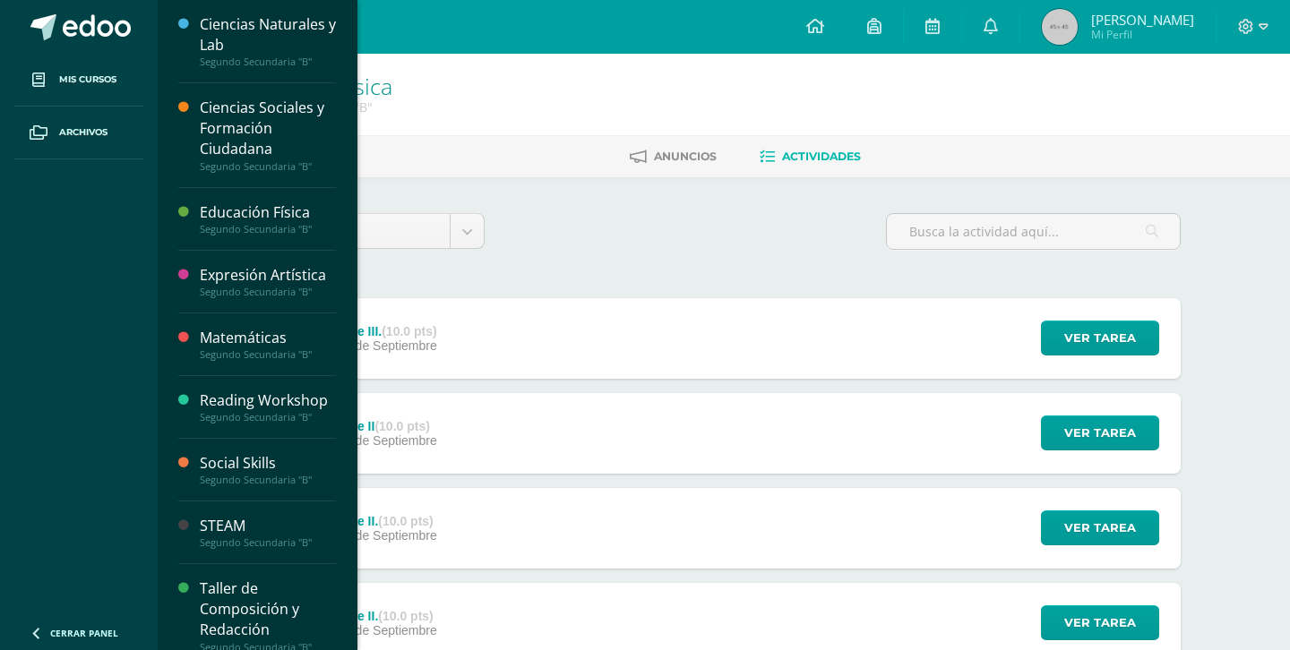
click at [267, 276] on div "Expresión Artística" at bounding box center [268, 275] width 136 height 21
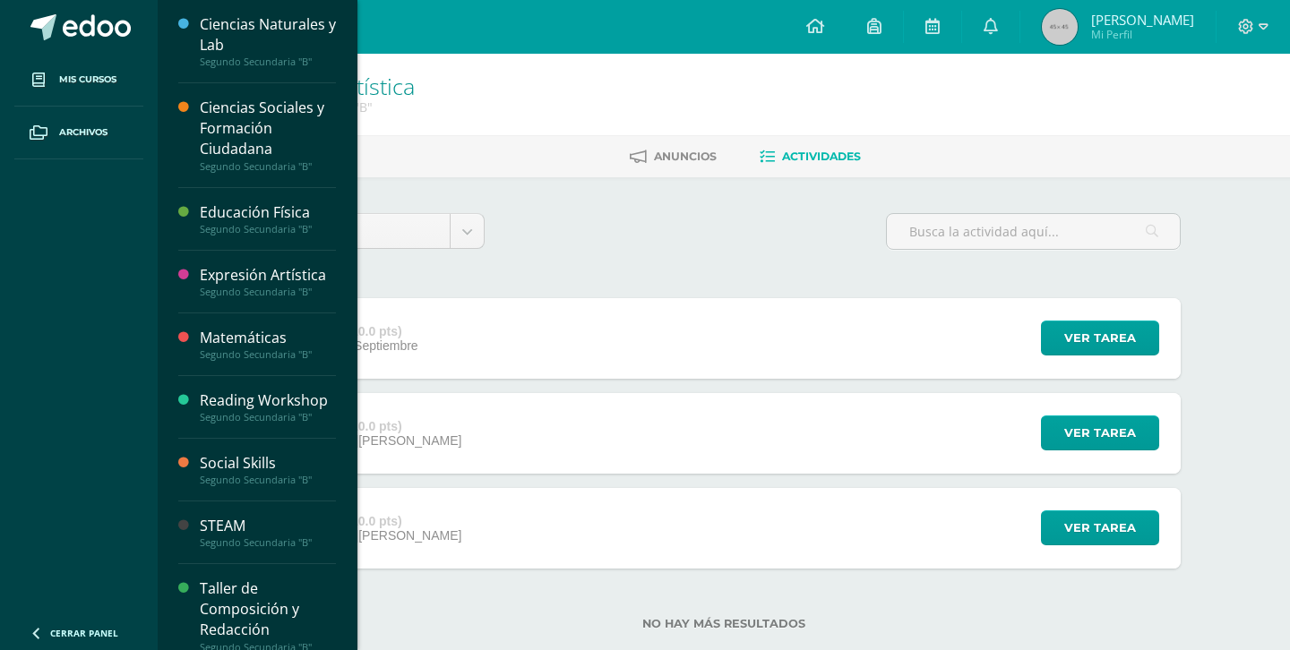
click at [277, 407] on div "Reading Workshop" at bounding box center [268, 400] width 136 height 21
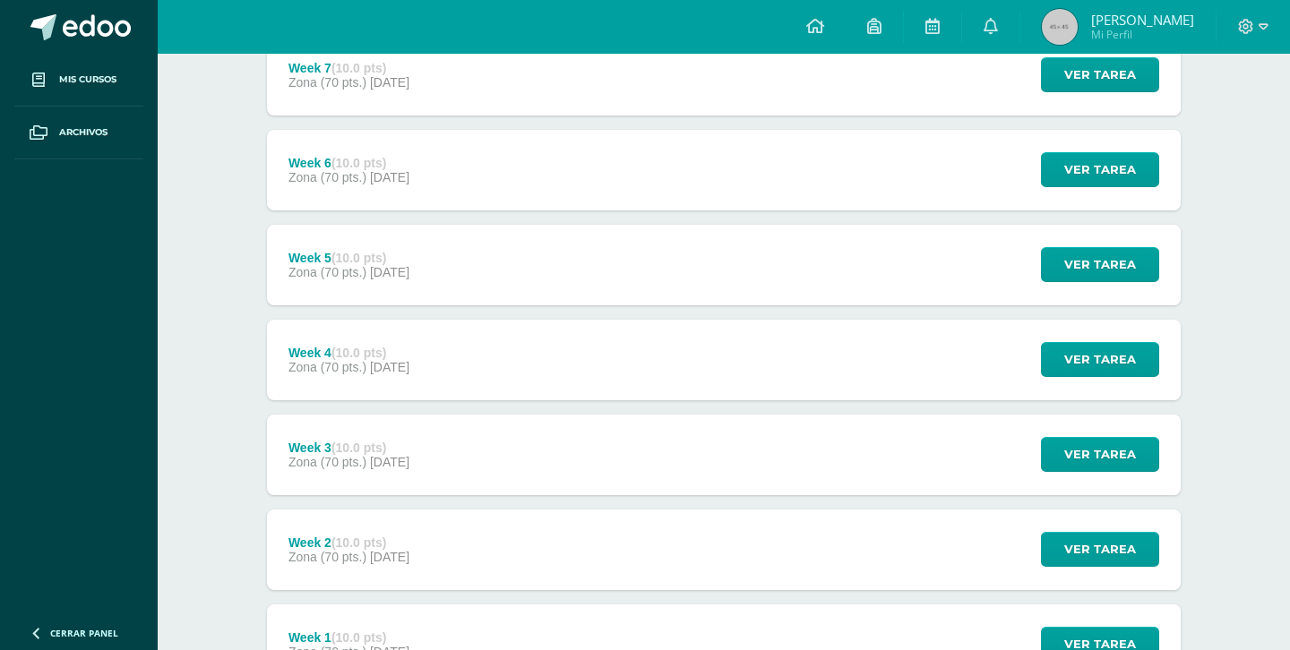
click at [627, 113] on div "Week 7 (10.0 pts) Zona (70 pts.) [DATE] Ver tarea Week 7 Reading Workshop Carga…" at bounding box center [723, 75] width 913 height 81
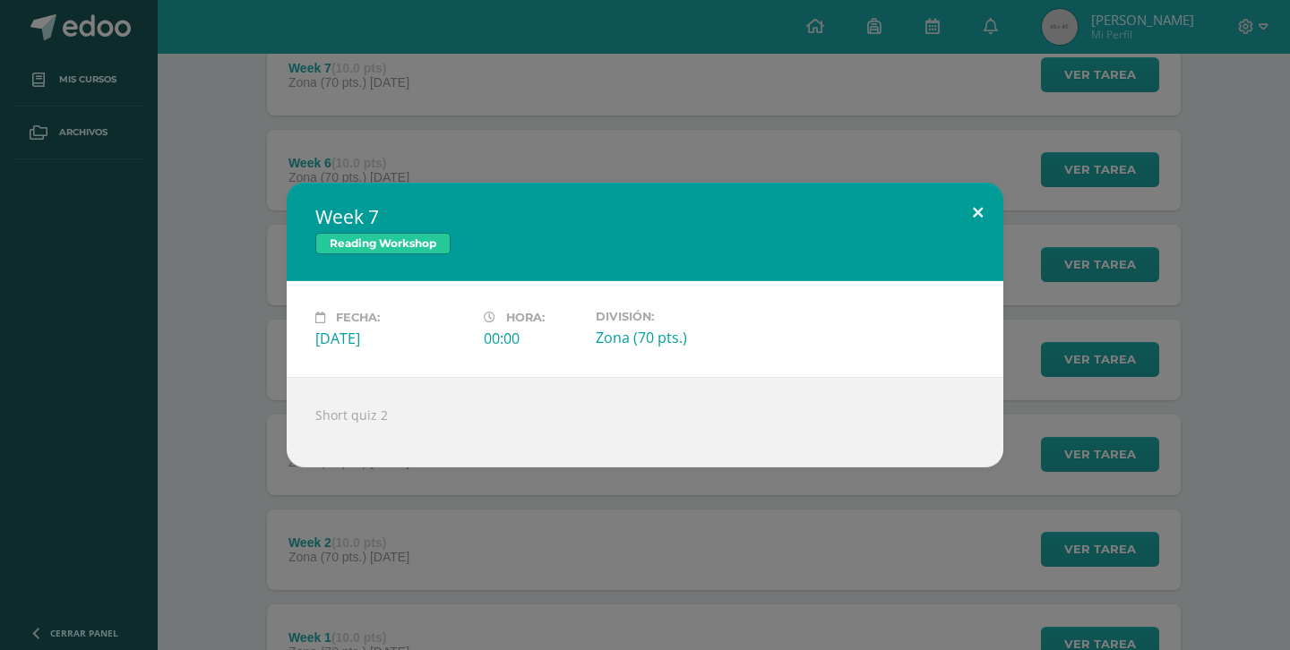
click at [981, 205] on button at bounding box center [977, 213] width 51 height 61
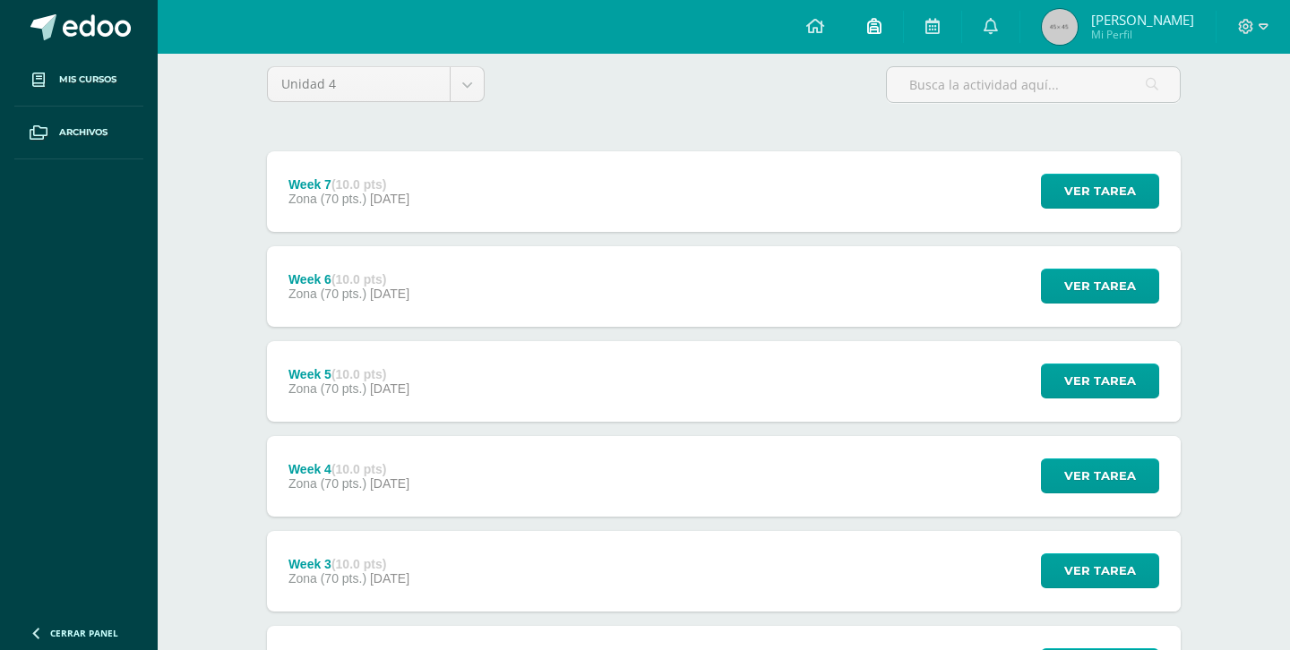
scroll to position [150, 0]
